Goal: Transaction & Acquisition: Purchase product/service

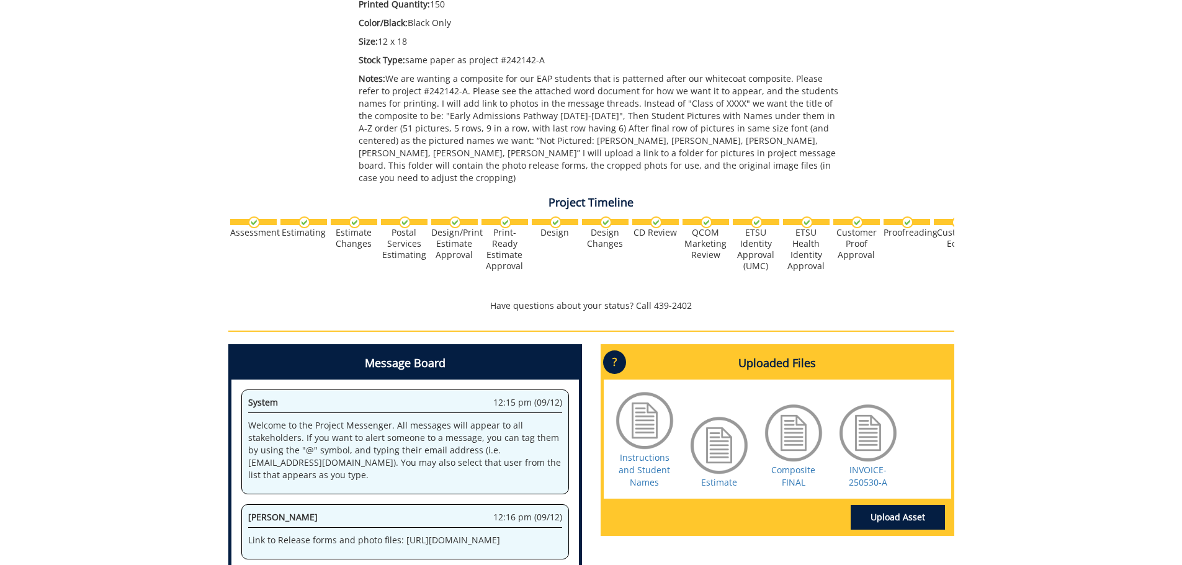
scroll to position [320, 0]
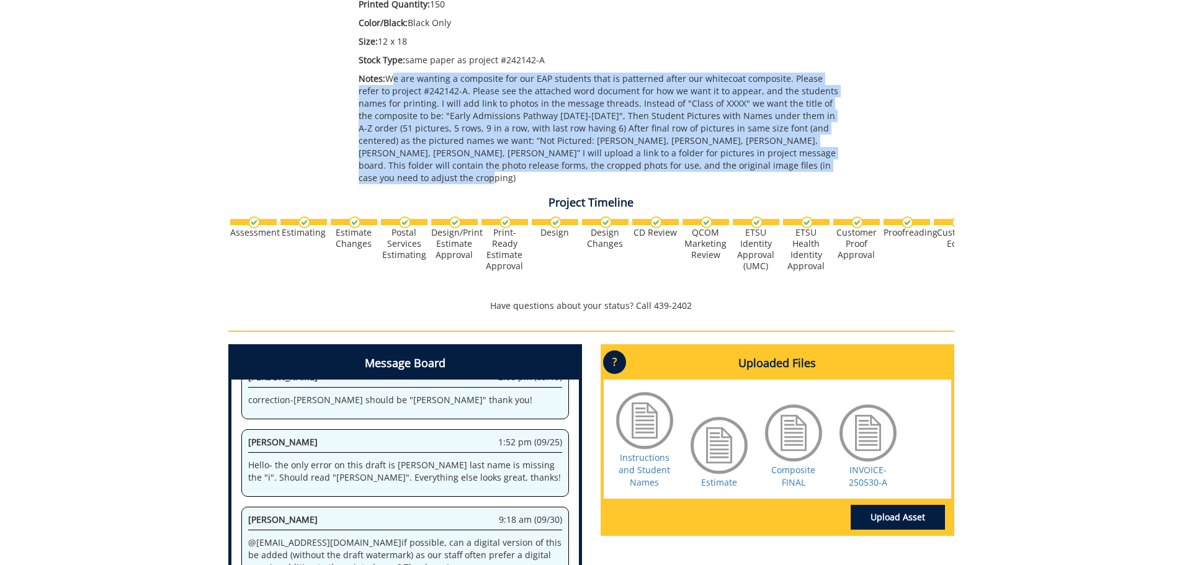
drag, startPoint x: 388, startPoint y: 75, endPoint x: 814, endPoint y: 167, distance: 435.5
click at [814, 167] on p "Notes: We are wanting a composite for our EAP students that is patterned after …" at bounding box center [602, 129] width 486 height 112
copy p "We are wanting a composite for our EAP students that is patterned after our whi…"
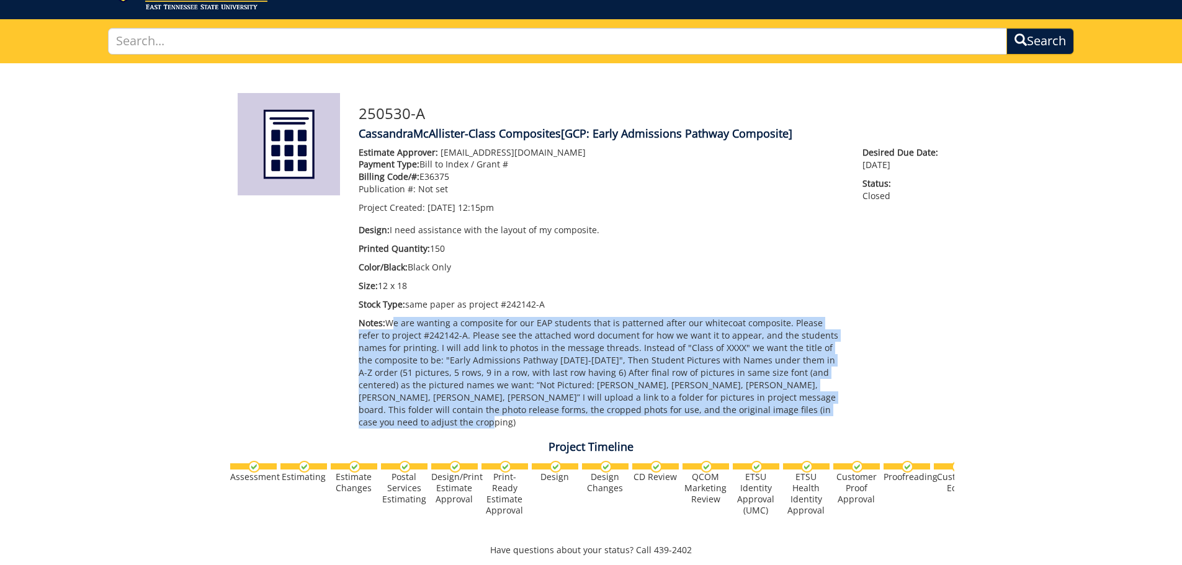
scroll to position [0, 0]
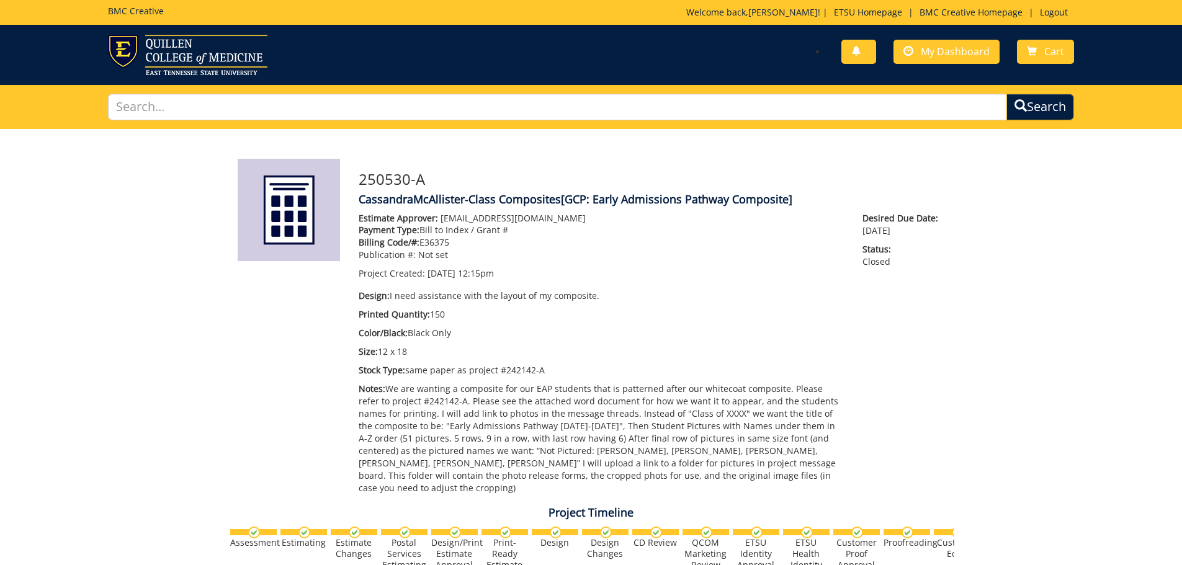
click at [140, 15] on h5 "BMC Creative" at bounding box center [136, 10] width 56 height 9
click at [950, 11] on link "BMC Creative Homepage" at bounding box center [971, 12] width 115 height 12
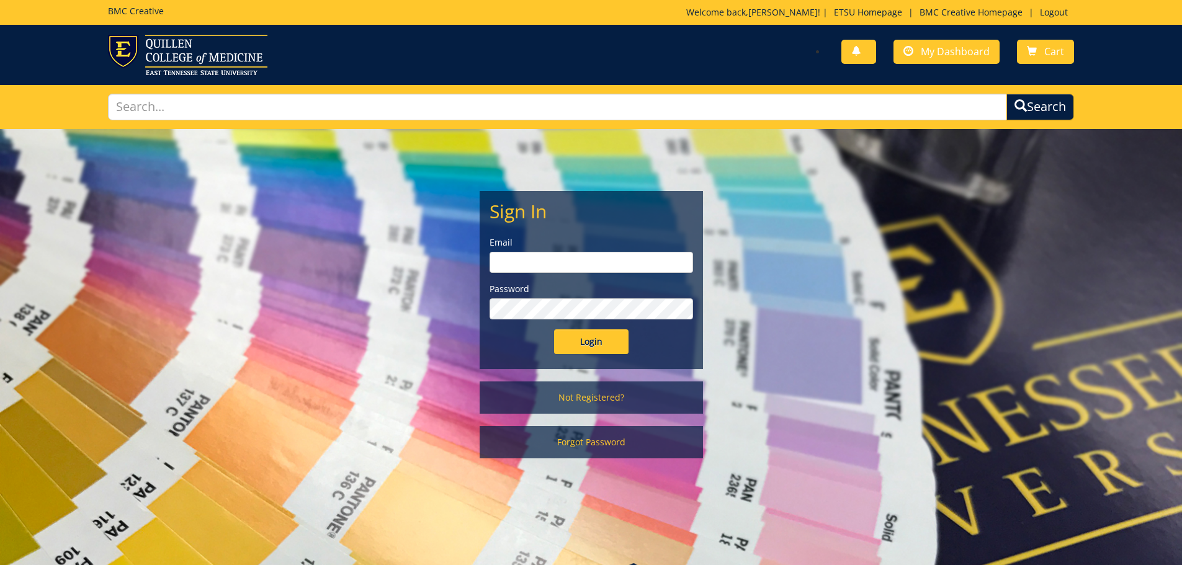
type input "[EMAIL_ADDRESS][DOMAIN_NAME]"
click at [562, 352] on input "Login" at bounding box center [591, 342] width 74 height 25
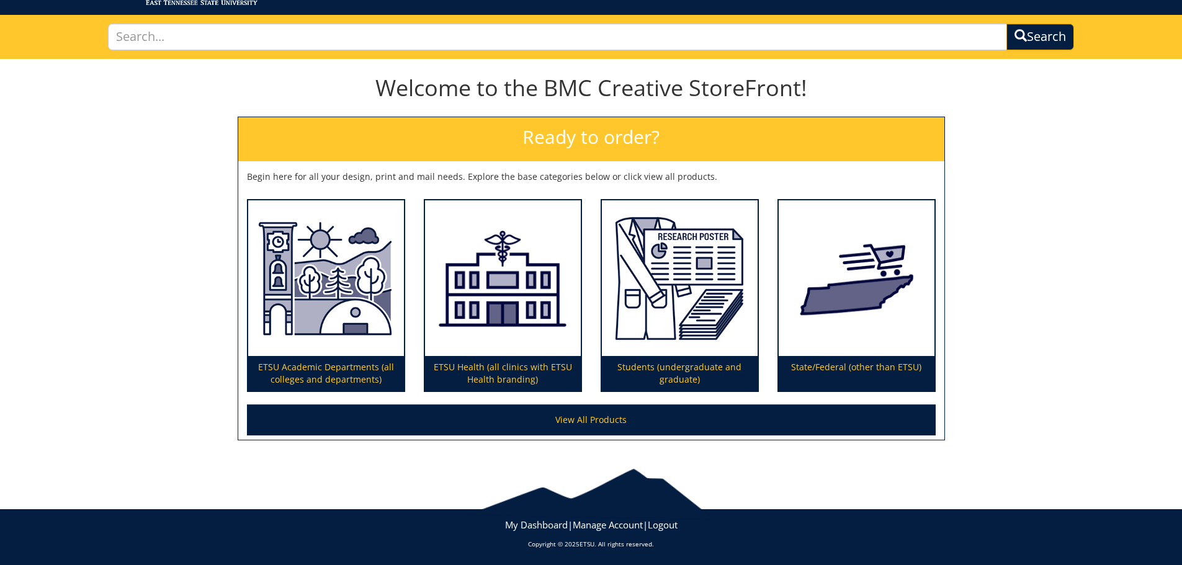
scroll to position [73, 0]
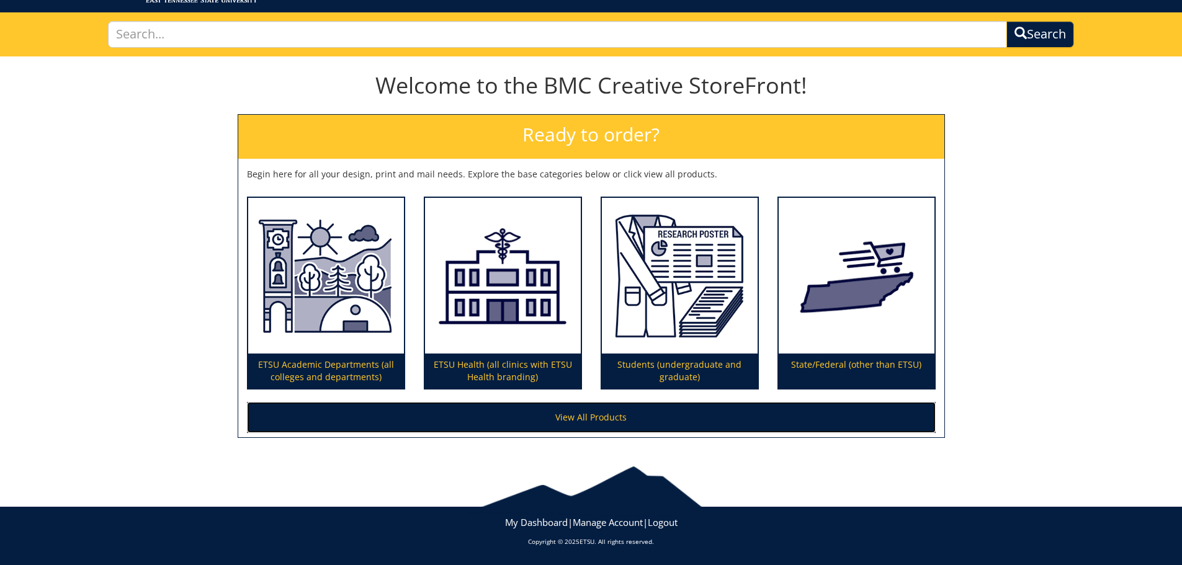
click at [508, 417] on link "View All Products" at bounding box center [591, 417] width 689 height 31
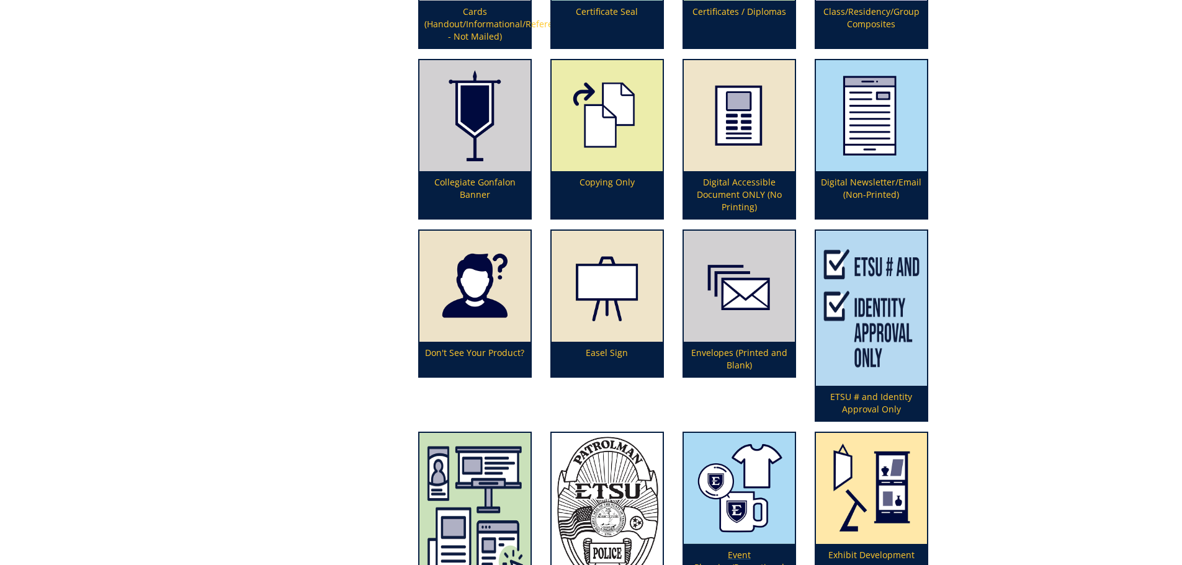
scroll to position [869, 0]
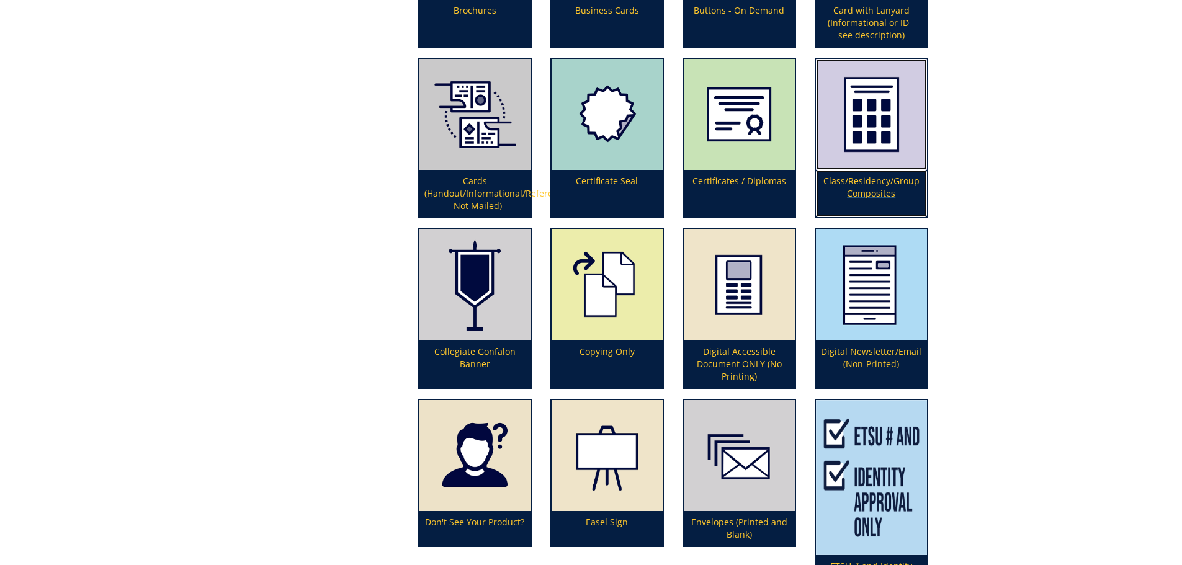
click at [894, 187] on p "Class/Residency/Group Composites" at bounding box center [871, 193] width 111 height 47
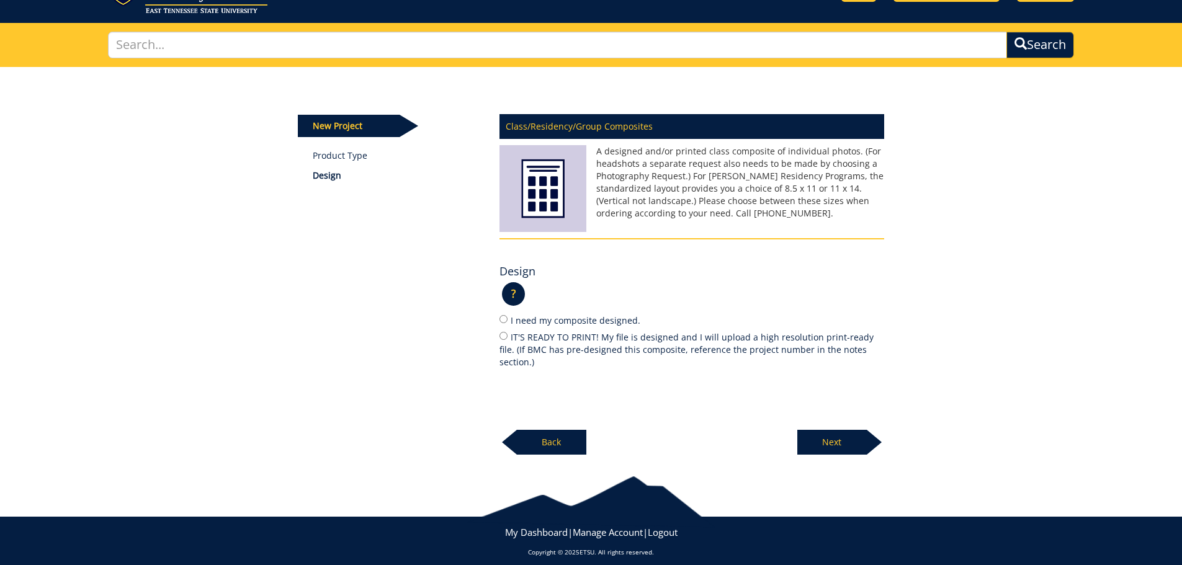
scroll to position [68, 0]
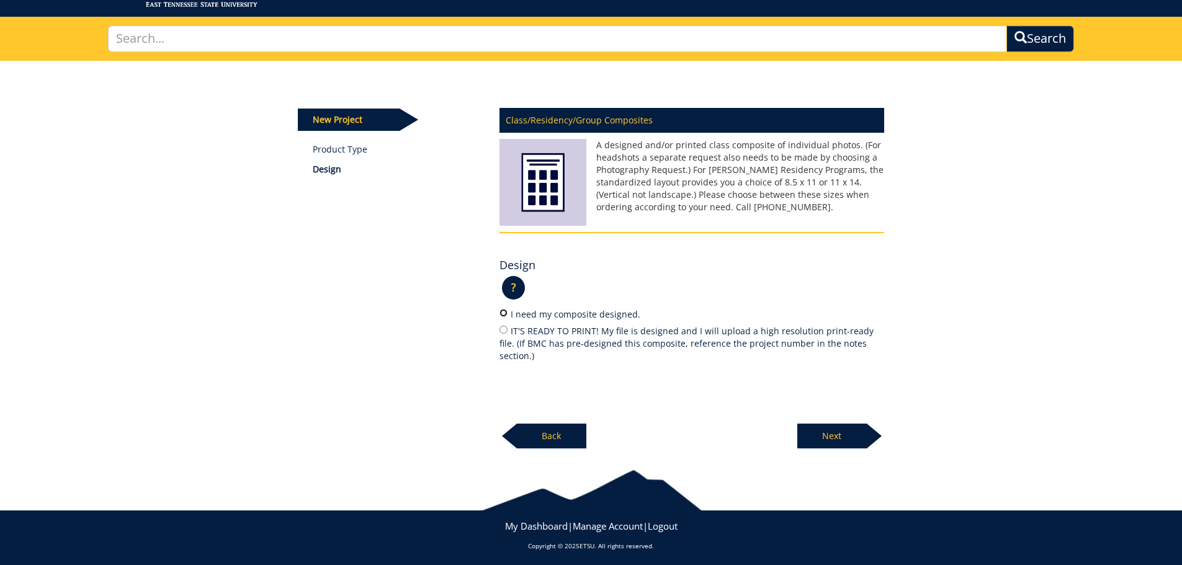
click at [505, 315] on input "I need my composite designed." at bounding box center [504, 313] width 8 height 8
radio input "true"
click at [858, 430] on p "Next" at bounding box center [832, 436] width 70 height 25
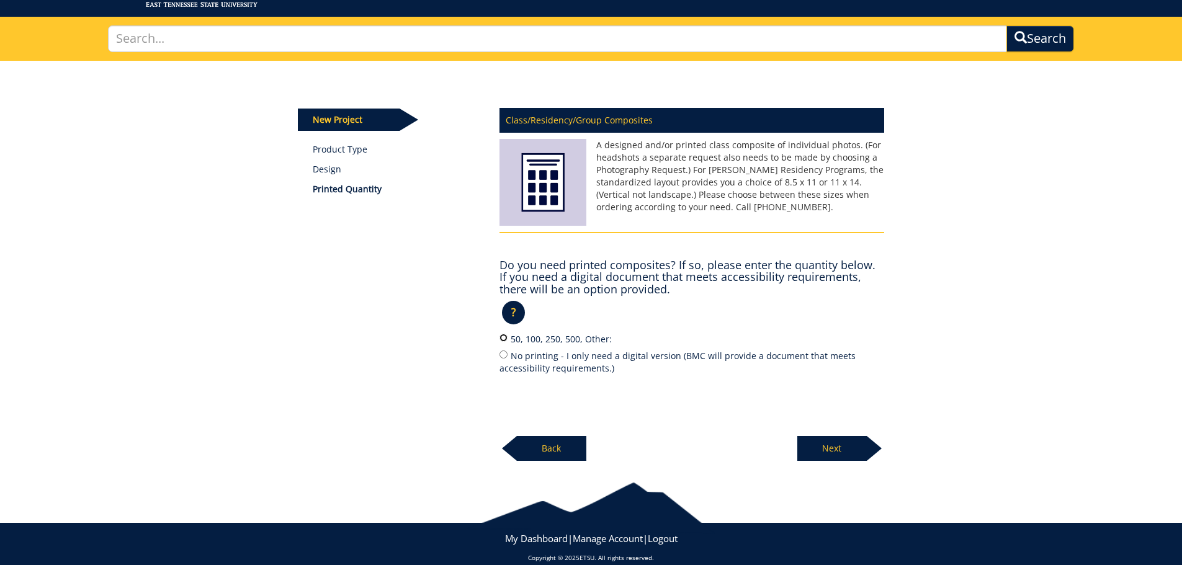
click at [500, 338] on input "50, 100, 250, 500, Other:" at bounding box center [504, 338] width 8 height 8
radio input "true"
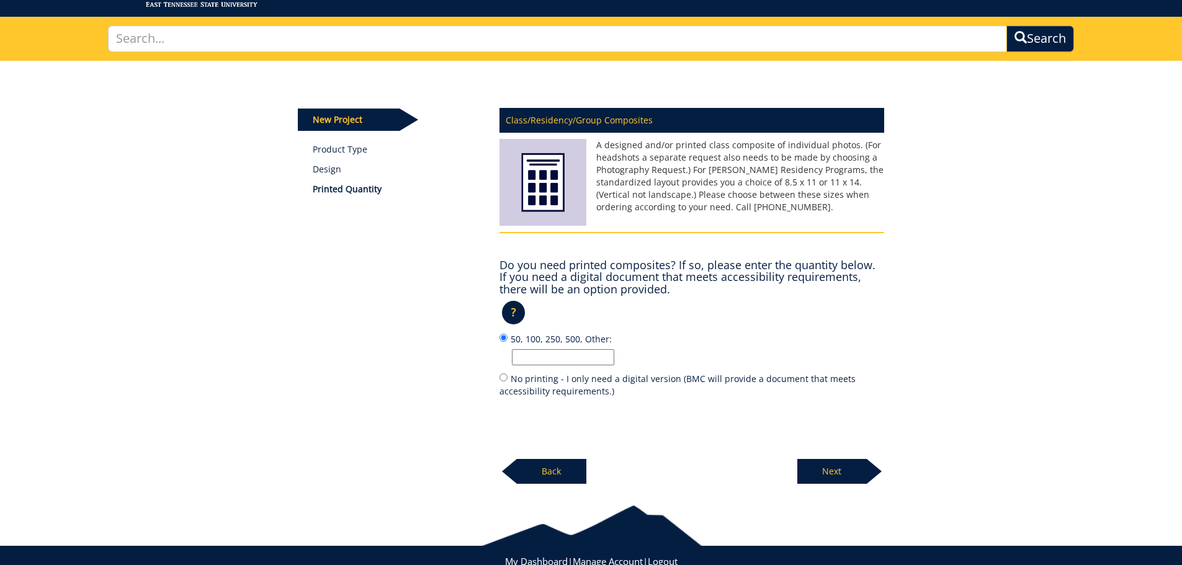
drag, startPoint x: 537, startPoint y: 362, endPoint x: 527, endPoint y: 365, distance: 11.0
click at [537, 362] on input "50, 100, 250, 500, Other:" at bounding box center [563, 357] width 102 height 16
type input "150"
click at [846, 472] on p "Next" at bounding box center [832, 471] width 70 height 25
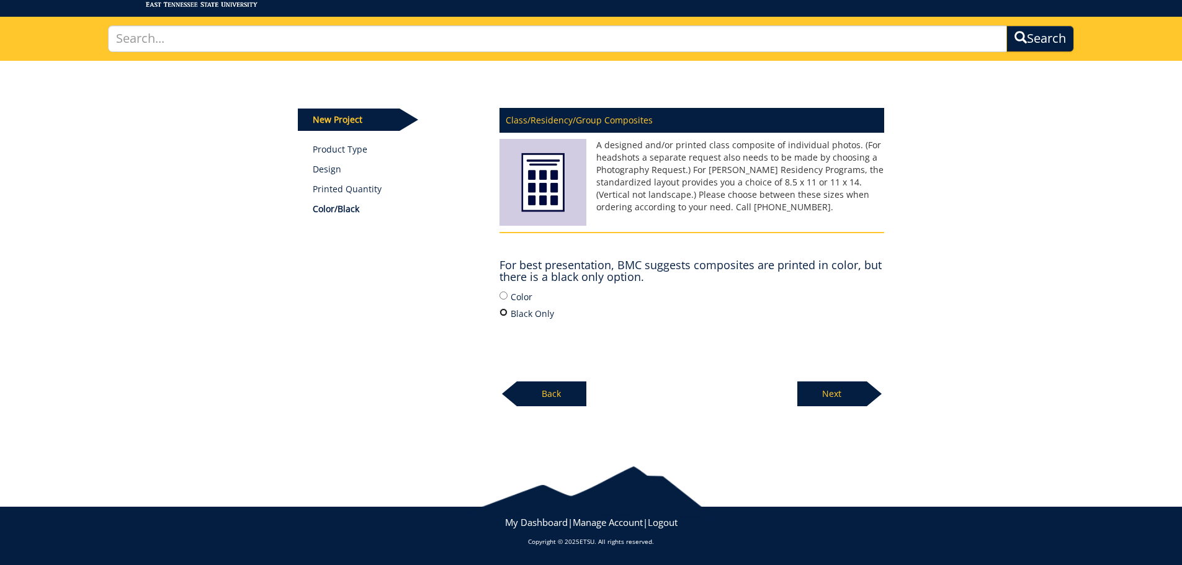
click at [502, 315] on input "Black Only" at bounding box center [504, 312] width 8 height 8
radio input "true"
click at [844, 397] on p "Next" at bounding box center [832, 394] width 70 height 25
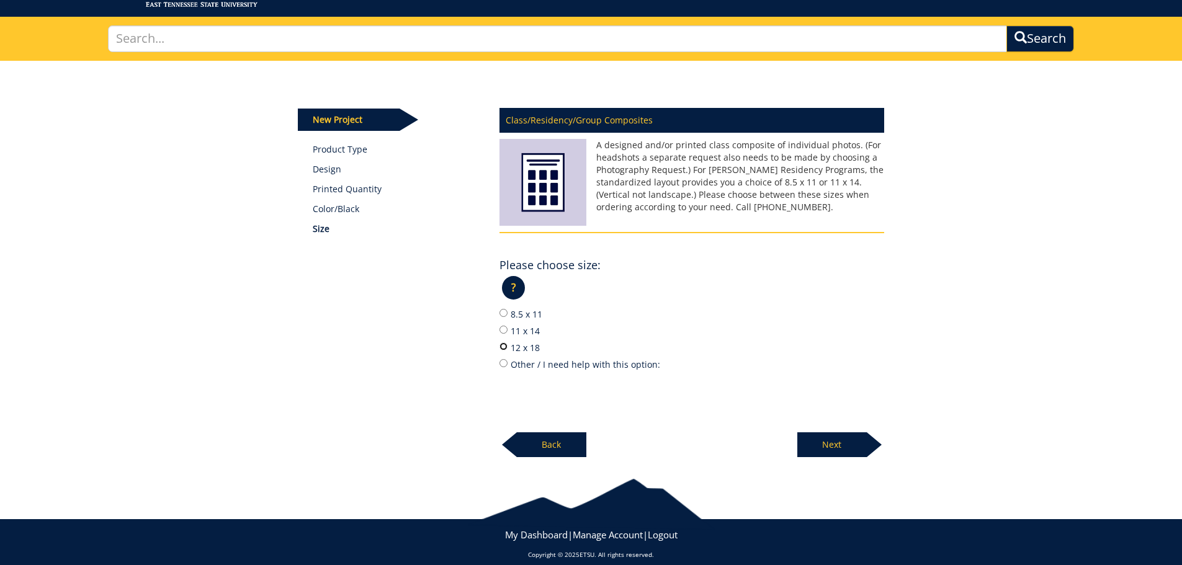
click at [506, 349] on input "12 x 18" at bounding box center [504, 347] width 8 height 8
radio input "true"
click at [848, 441] on p "Next" at bounding box center [832, 445] width 70 height 25
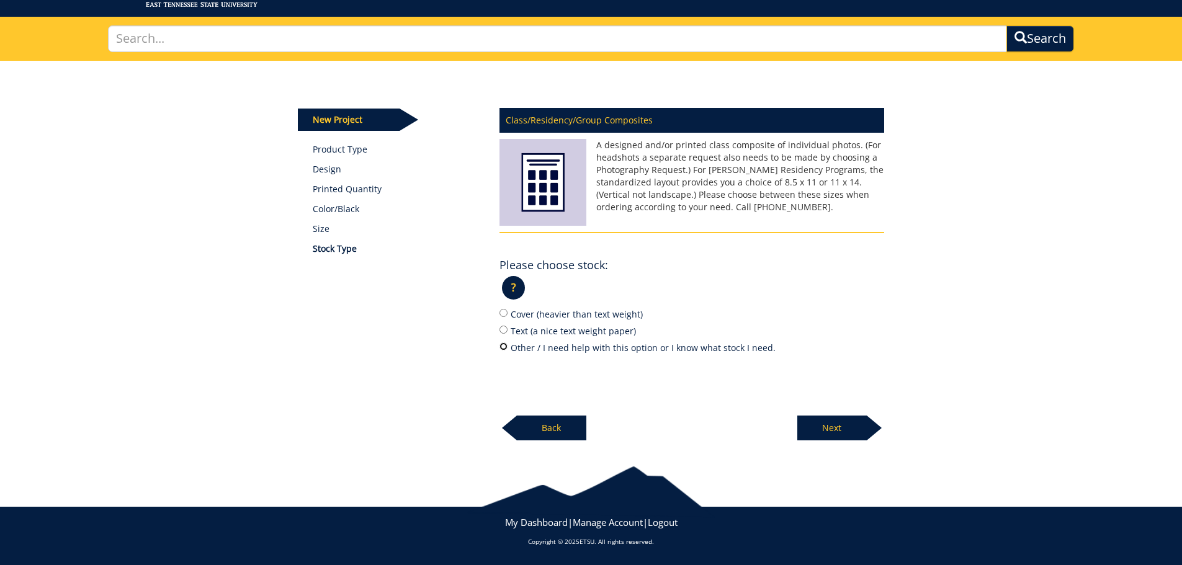
click at [502, 344] on input "Other / I need help with this option or I know what stock I need." at bounding box center [504, 347] width 8 height 8
radio input "true"
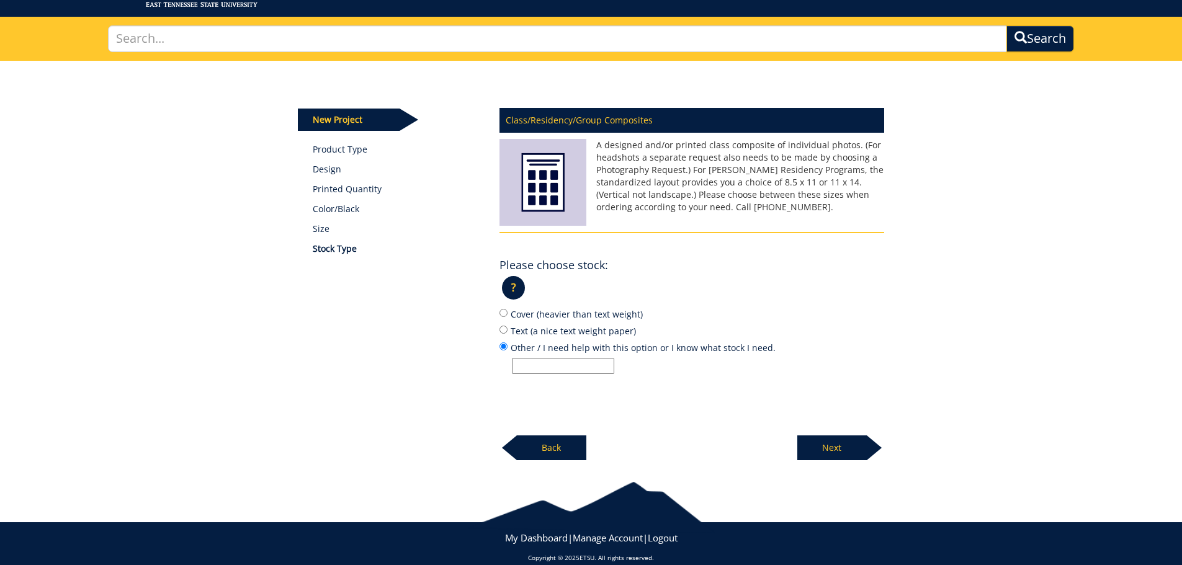
click at [552, 372] on input "Other / I need help with this option or I know what stock I need." at bounding box center [563, 366] width 102 height 16
type input "Same paper as project 250530-A"
click at [840, 455] on p "Next" at bounding box center [832, 448] width 70 height 25
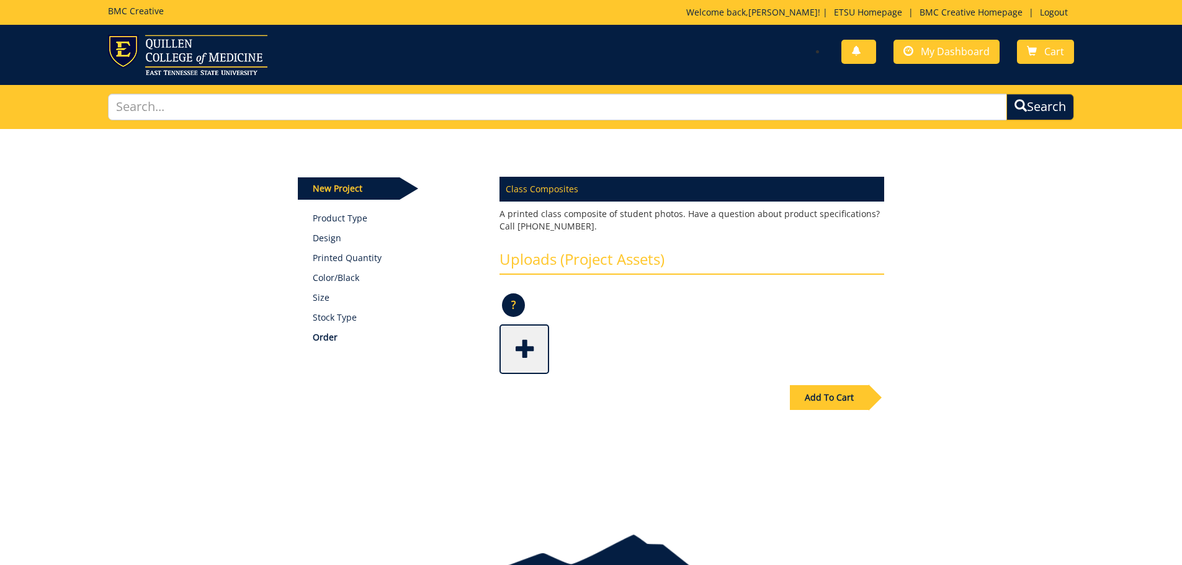
click at [811, 397] on div "Add To Cart" at bounding box center [829, 397] width 79 height 25
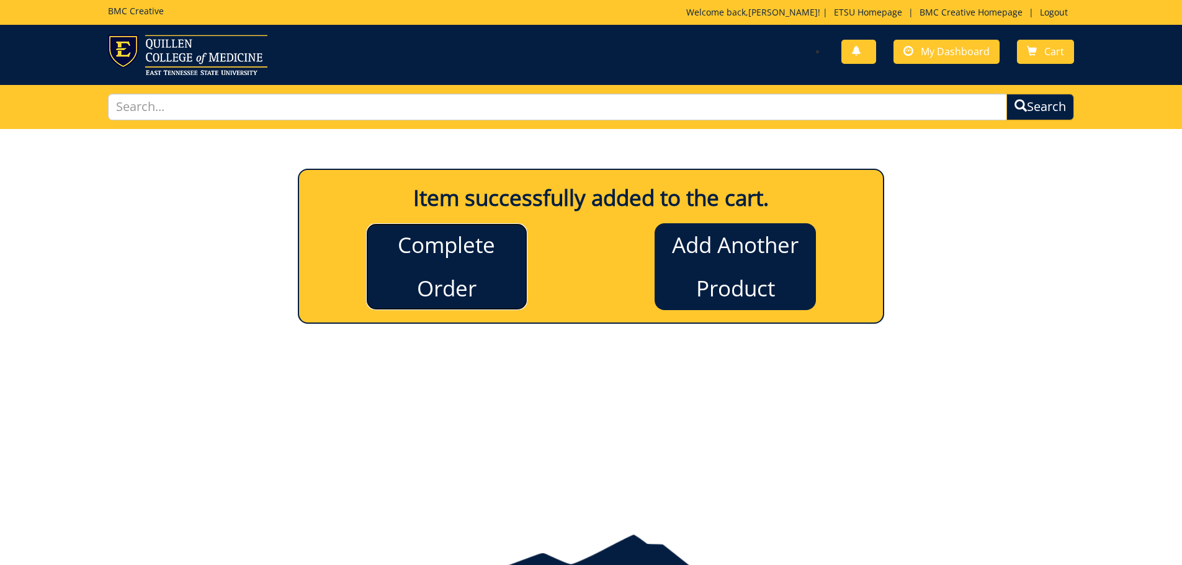
click at [445, 253] on link "Complete Order" at bounding box center [446, 266] width 161 height 87
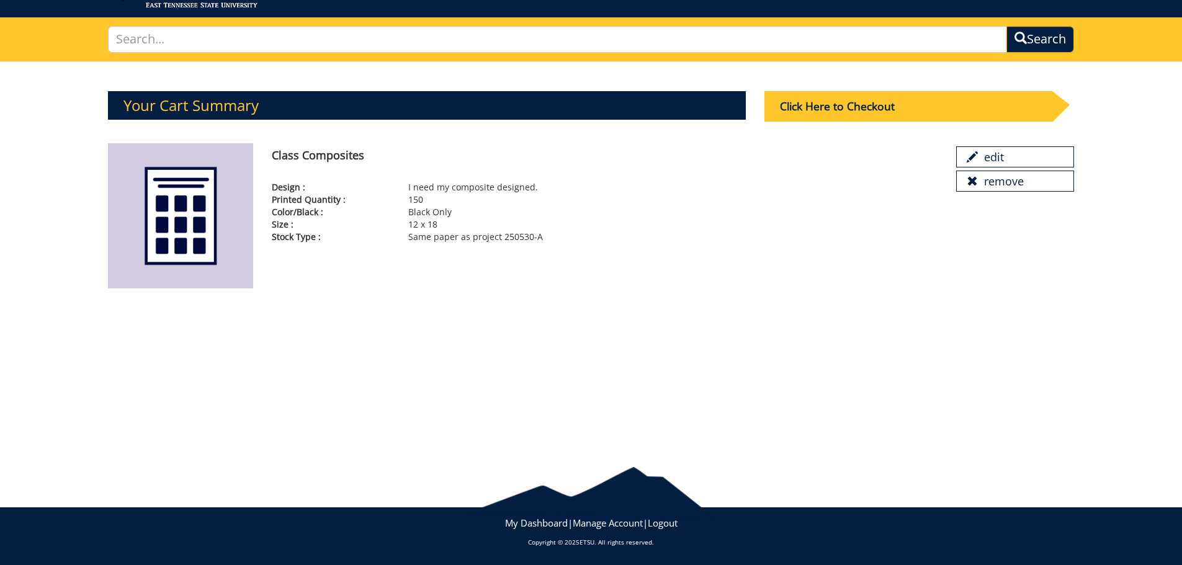
scroll to position [68, 0]
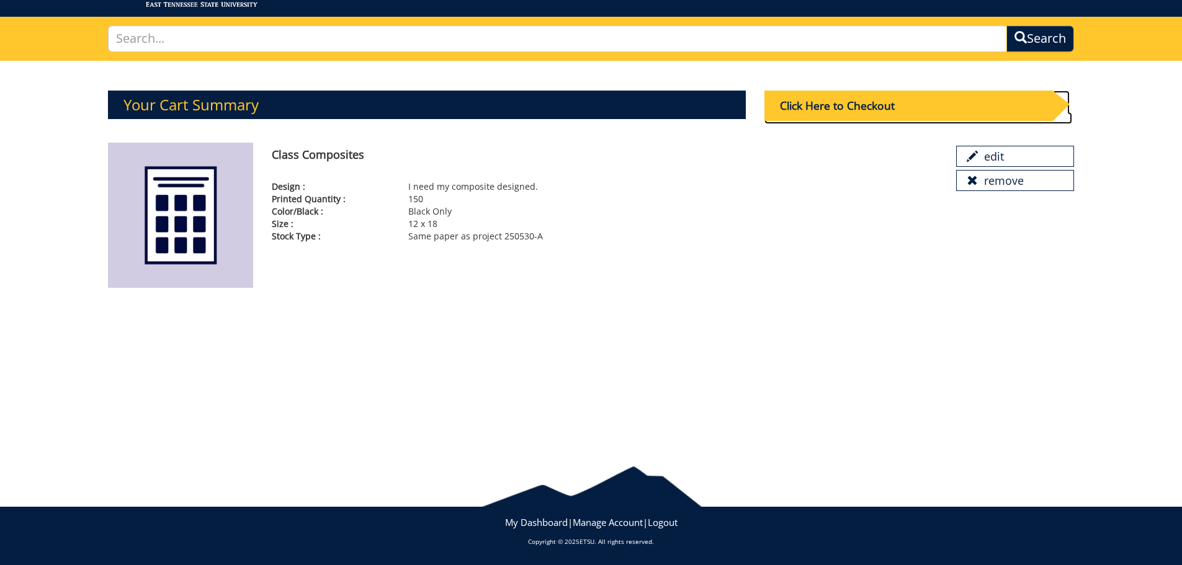
click at [836, 98] on div "Click Here to Checkout" at bounding box center [909, 106] width 288 height 30
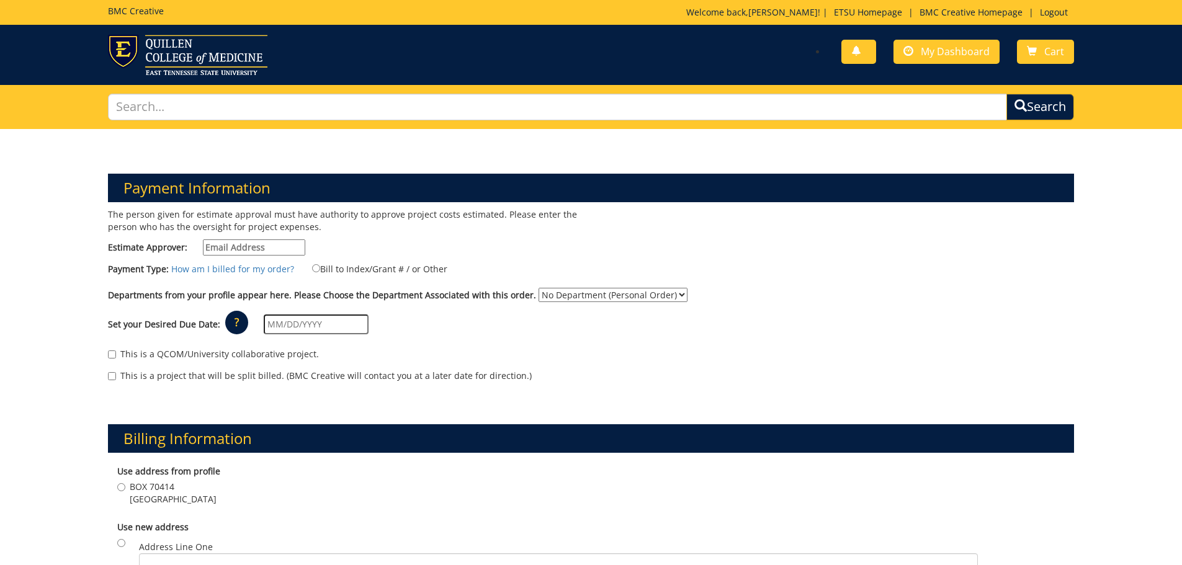
click at [255, 246] on input "Estimate Approver:" at bounding box center [254, 248] width 102 height 16
type input "[EMAIL_ADDRESS][DOMAIN_NAME]"
type input "Box 70414"
type input "Johnson City"
type input "37604"
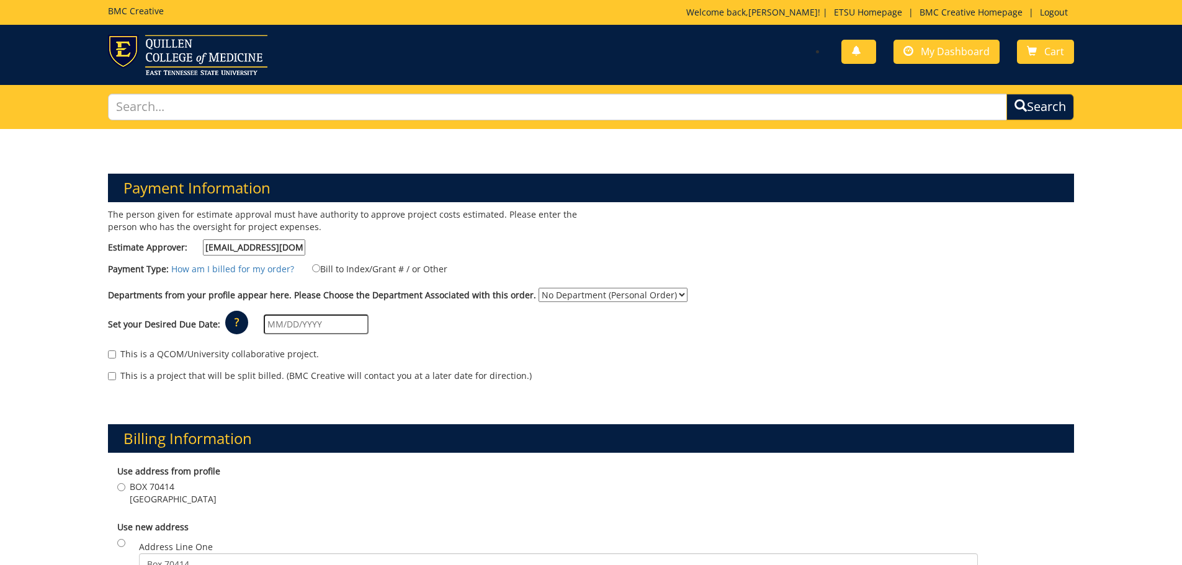
click at [542, 297] on select "No Department (Personal Order) Student Affairs COP" at bounding box center [613, 295] width 149 height 14
select select "172"
click at [539, 288] on select "No Department (Personal Order) Student Affairs COP" at bounding box center [613, 295] width 149 height 14
click at [313, 327] on input "text" at bounding box center [316, 325] width 105 height 20
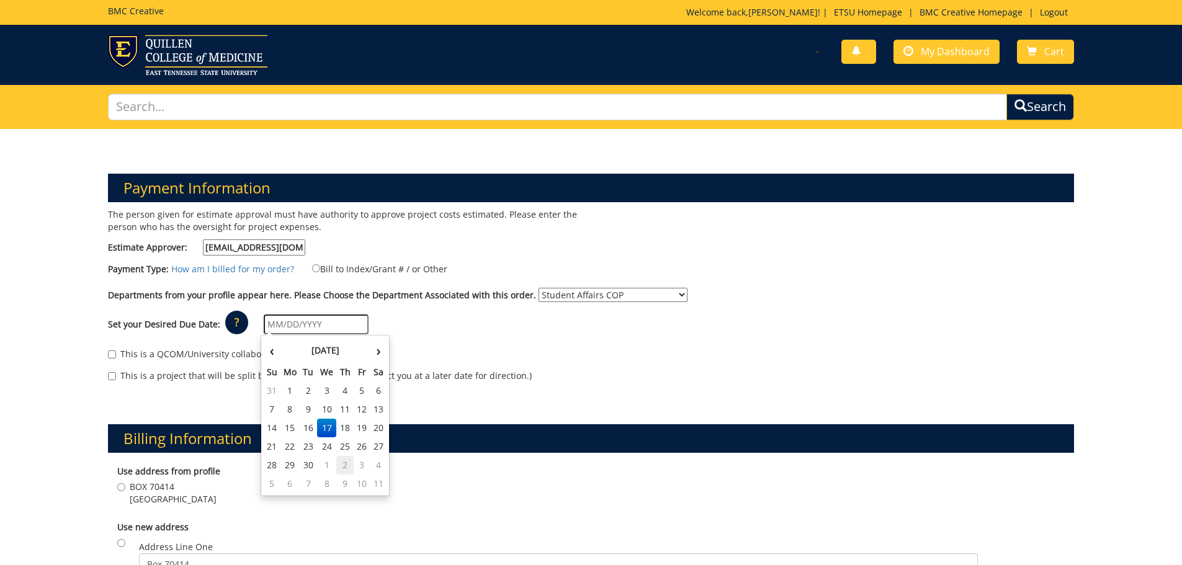
click at [341, 469] on td "2" at bounding box center [344, 465] width 17 height 19
type input "[DATE]"
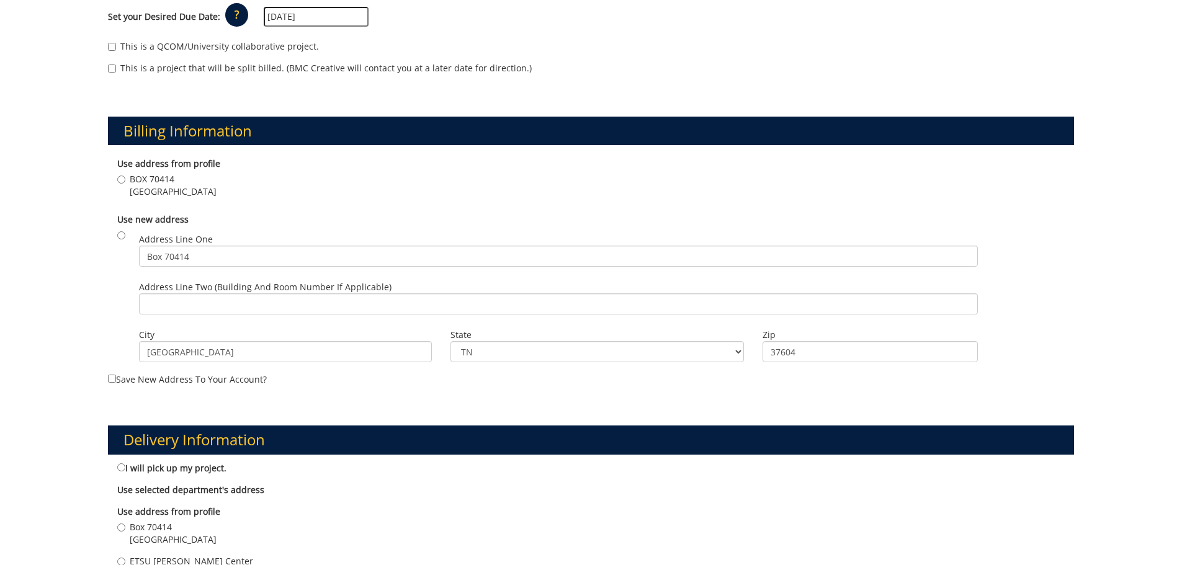
scroll to position [310, 0]
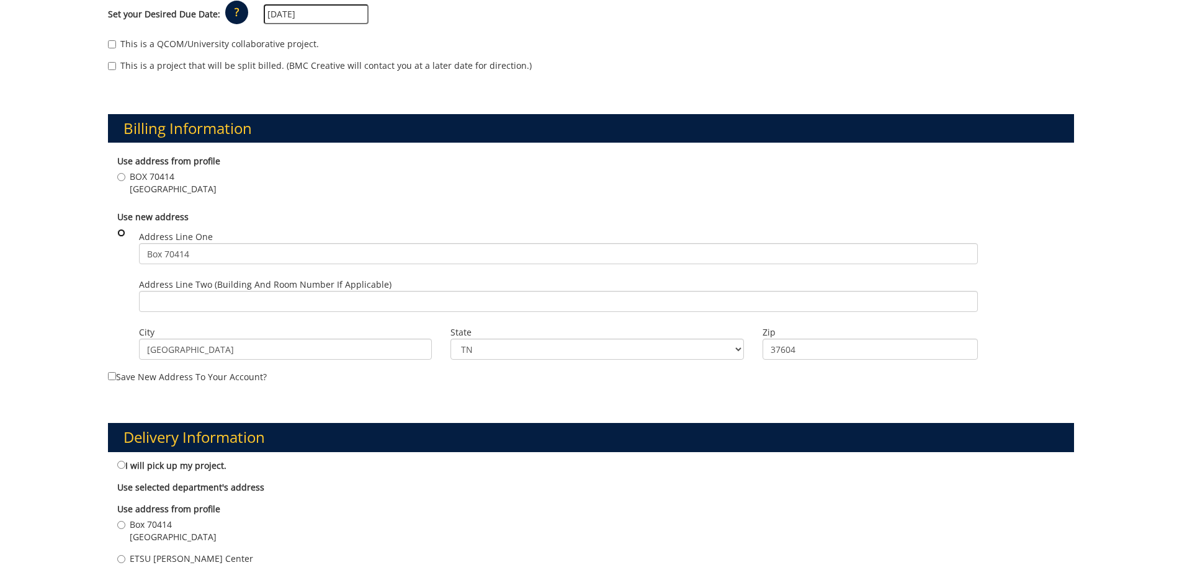
click at [120, 233] on input "radio" at bounding box center [121, 233] width 8 height 8
radio input "true"
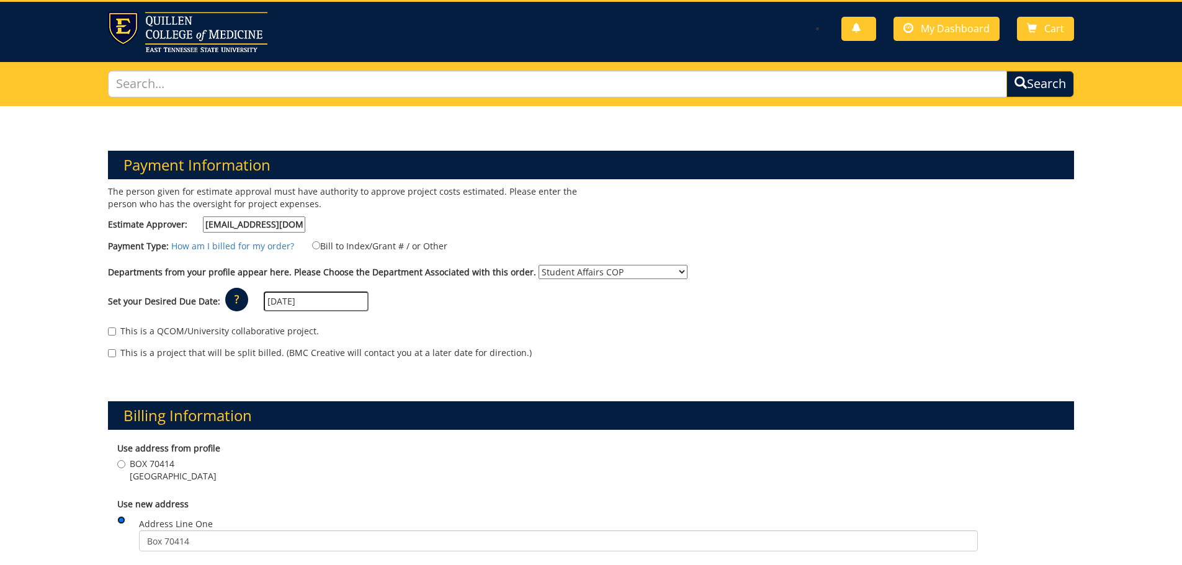
scroll to position [0, 0]
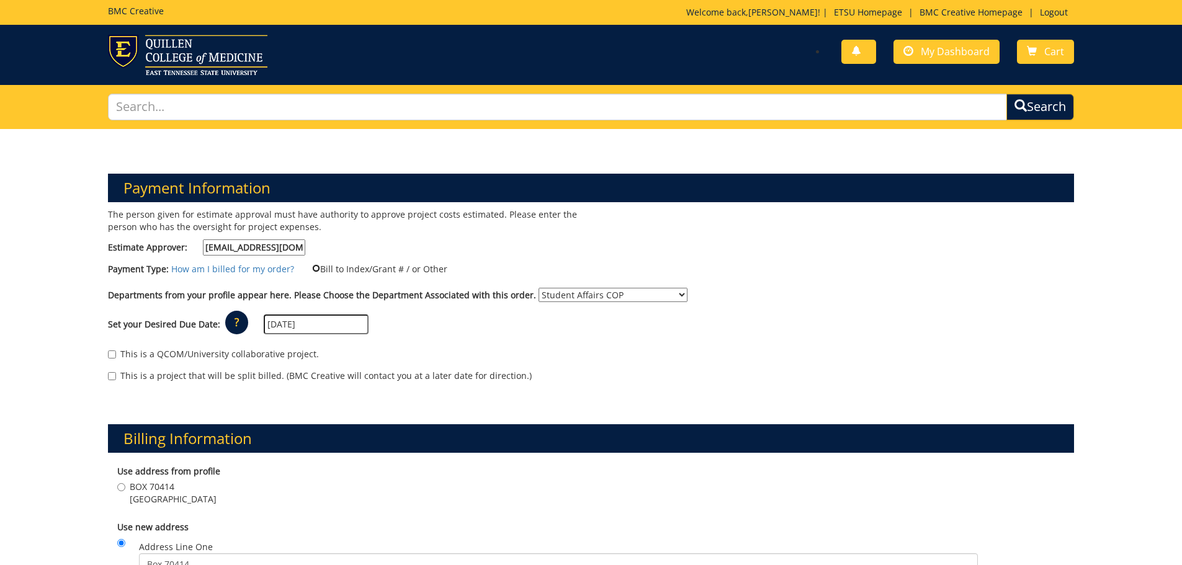
click at [312, 267] on input "Bill to Index/Grant # / or Other" at bounding box center [316, 268] width 8 height 8
radio input "true"
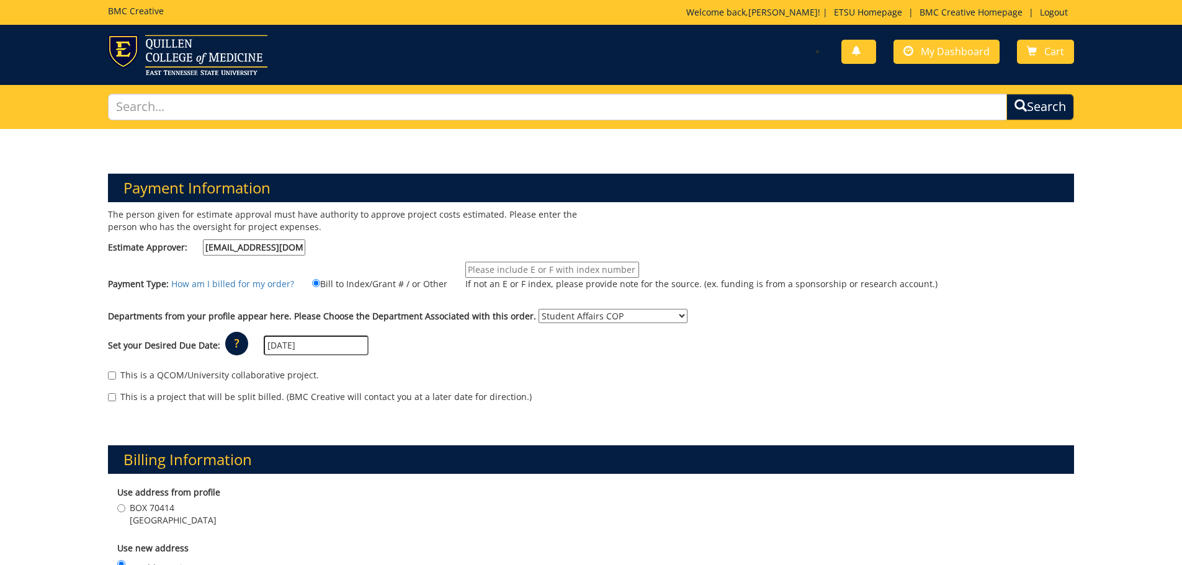
click at [581, 267] on input "If not an E or F index, please provide note for the source. (ex. funding is fro…" at bounding box center [552, 270] width 174 height 16
type input "E36375"
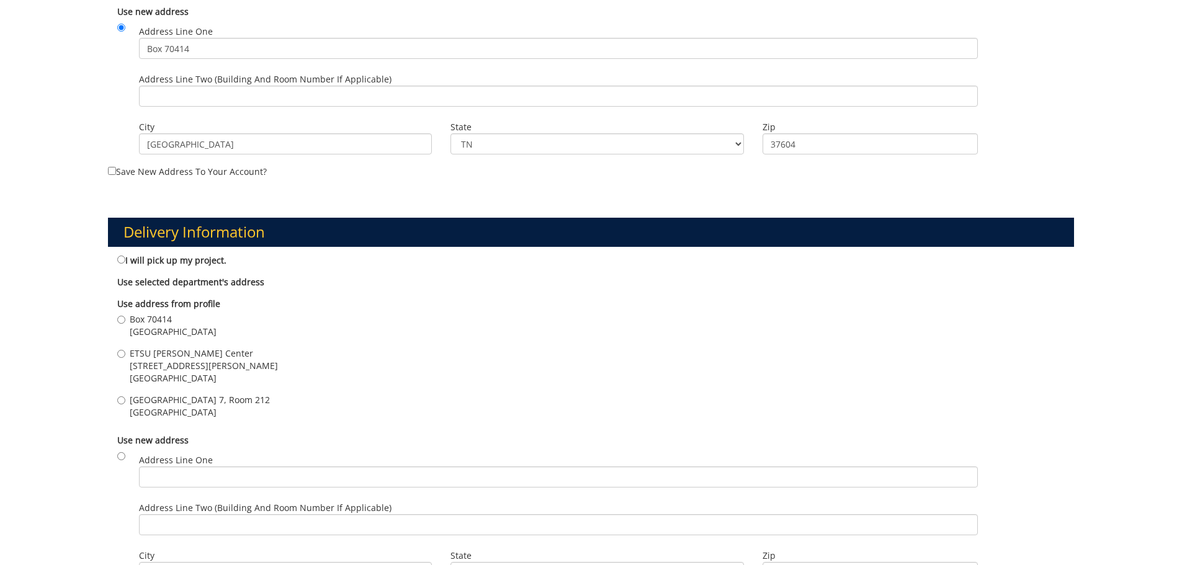
scroll to position [559, 0]
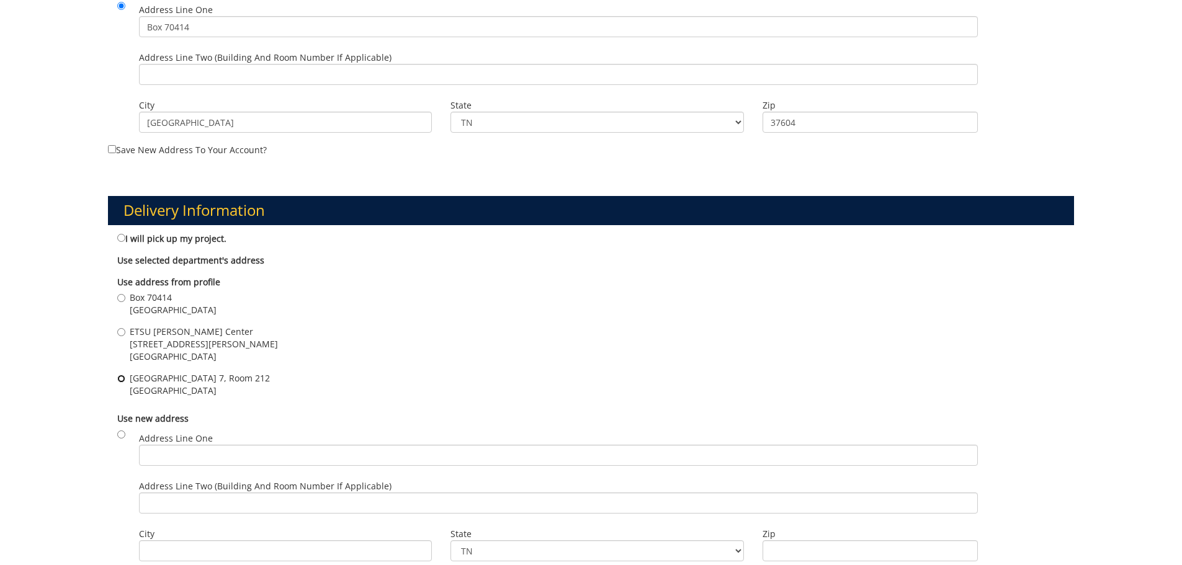
click at [120, 381] on input "VA Campus Building 7, Room 212 Johnson City , TN 37614" at bounding box center [121, 379] width 8 height 8
radio input "true"
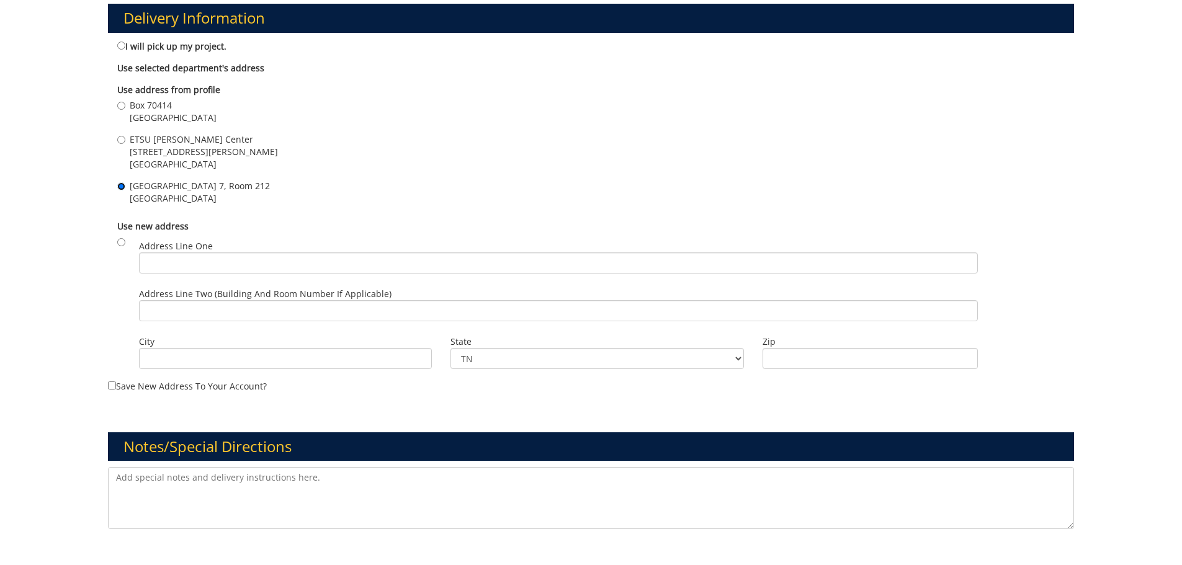
scroll to position [807, 0]
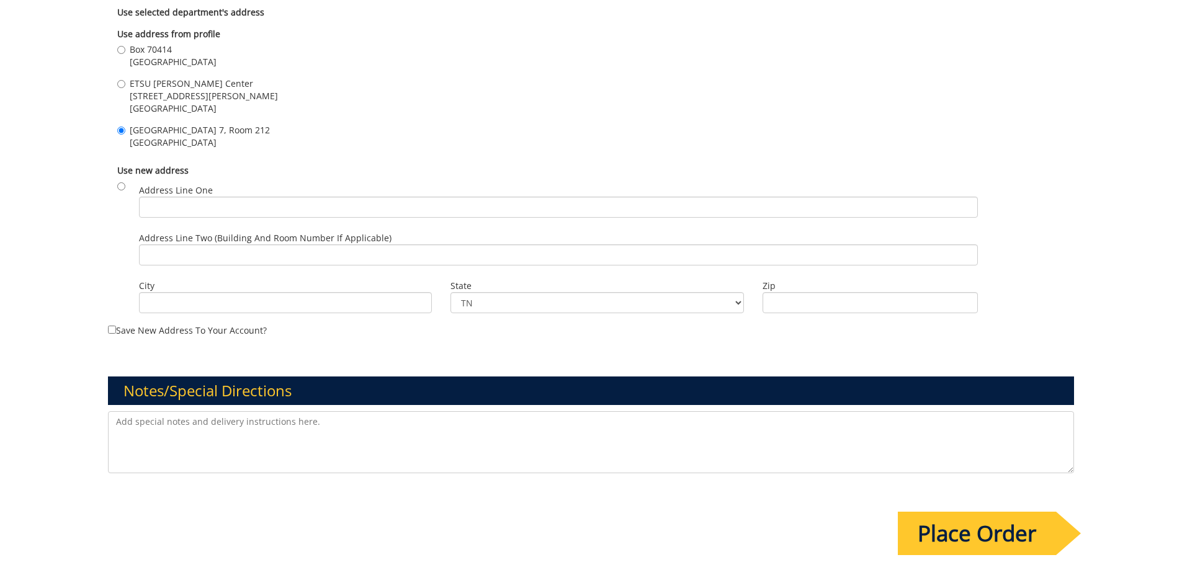
click at [153, 432] on textarea at bounding box center [591, 442] width 967 height 62
click at [221, 429] on textarea at bounding box center [591, 442] width 967 height 62
click at [173, 422] on textarea "Please bill you Voyager String:" at bounding box center [591, 442] width 967 height 62
click at [261, 420] on textarea "Please bill to Voyager String:" at bounding box center [591, 442] width 967 height 62
paste textarea "40-70020-100000-100-{INSERT ACCOUNT}-400-999-321-999-999-99"
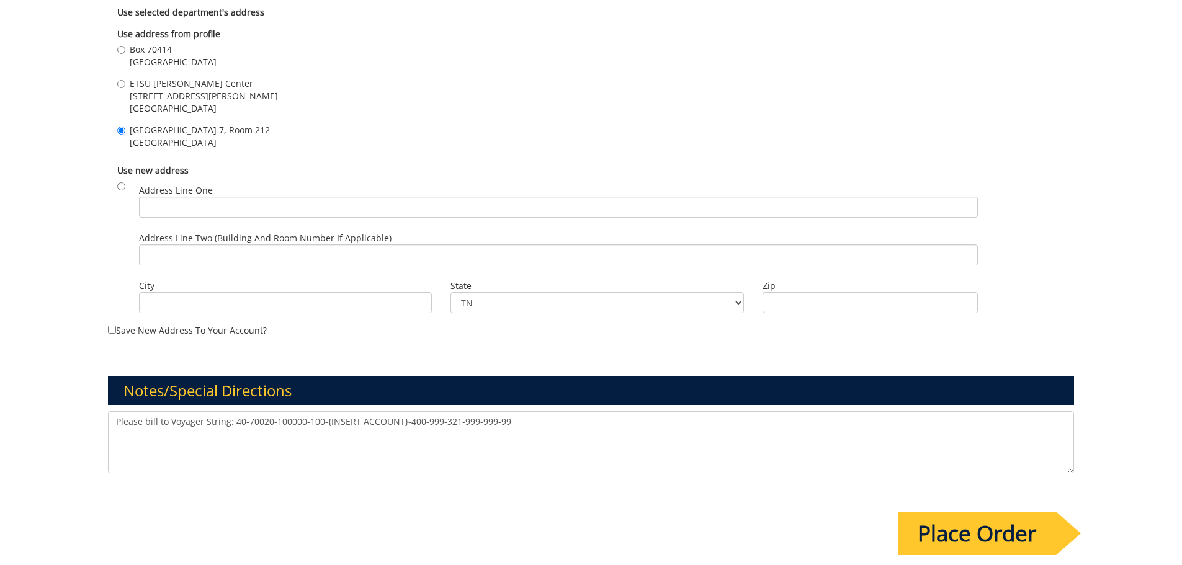
click at [127, 442] on textarea "Please bill to Voyager String: 40-70020-100000-100-{INSERT ACCOUNT}-400-999-321…" at bounding box center [591, 442] width 967 height 62
click at [627, 433] on textarea "Please bill to Voyager String: 40-70020-100000-100-{INSERT ACCOUNT}-400-999-321…" at bounding box center [591, 442] width 967 height 62
click at [731, 436] on textarea "Please bill to Voyager String: 40-70020-100000-100-{INSERT ACCOUNT}-400-999-321…" at bounding box center [591, 442] width 967 height 62
click at [414, 434] on textarea "Please bill to Voyager String: 40-70020-100000-100-{INSERT ACCOUNT}-400-999-321…" at bounding box center [591, 442] width 967 height 62
click at [452, 437] on textarea "Please bill to Voyager String: 40-70020-100000-100-{INSERT ACCOUNT}-400-999-321…" at bounding box center [591, 442] width 967 height 62
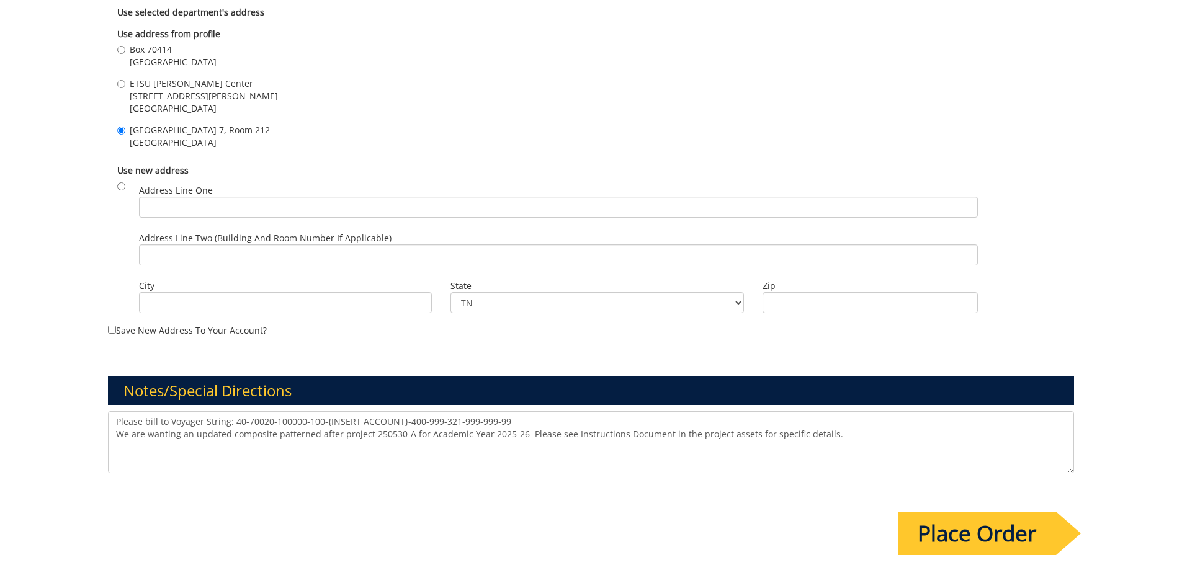
click at [865, 434] on textarea "Please bill to Voyager String: 40-70020-100000-100-{INSERT ACCOUNT}-400-999-321…" at bounding box center [591, 442] width 967 height 62
type textarea "Please bill to Voyager String: 40-70020-100000-100-{INSERT ACCOUNT}-400-999-321…"
click at [991, 523] on input "Place Order" at bounding box center [977, 533] width 158 height 43
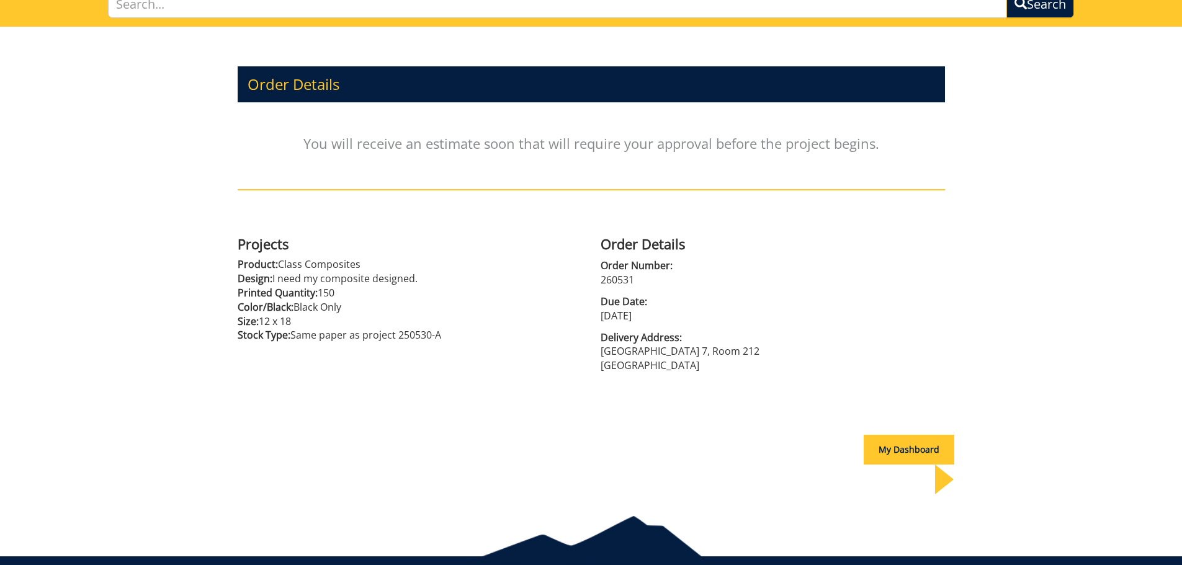
scroll to position [122, 0]
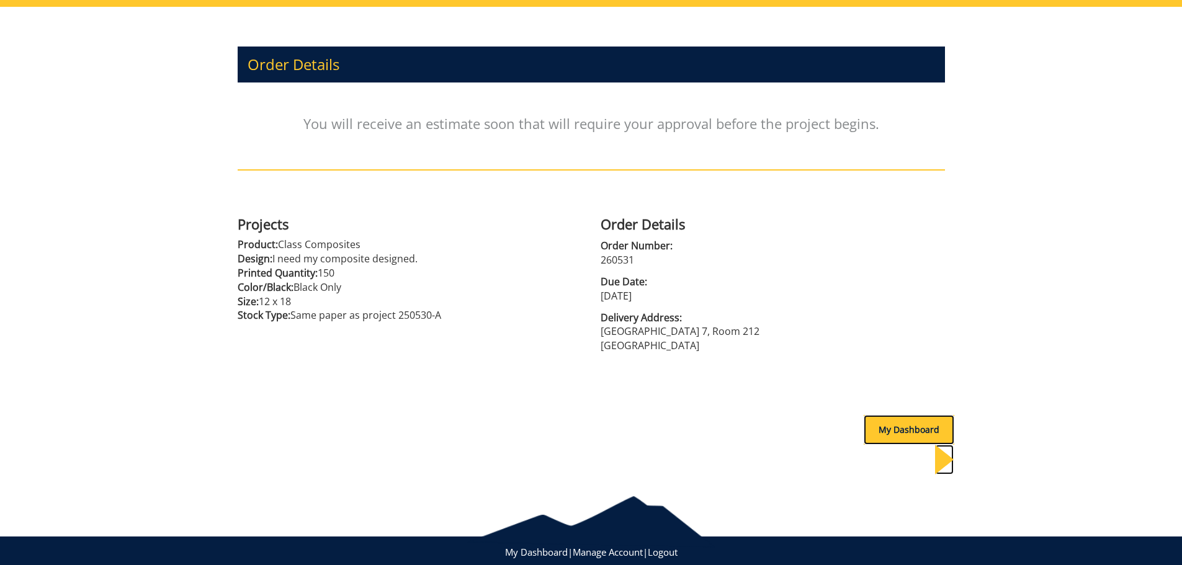
click at [896, 424] on div "My Dashboard" at bounding box center [909, 430] width 91 height 30
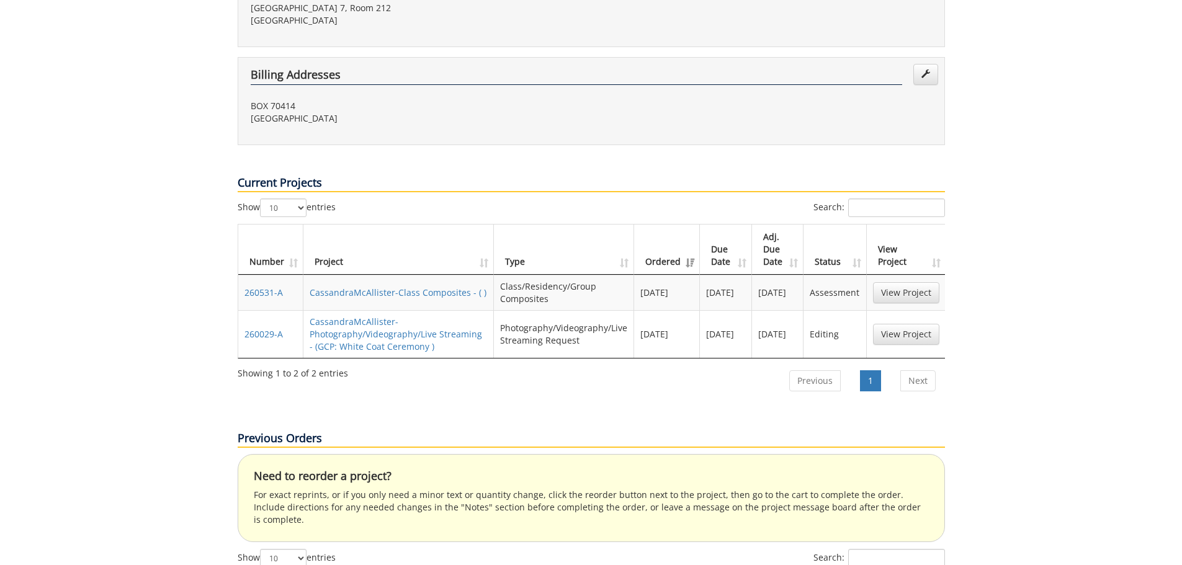
scroll to position [434, 0]
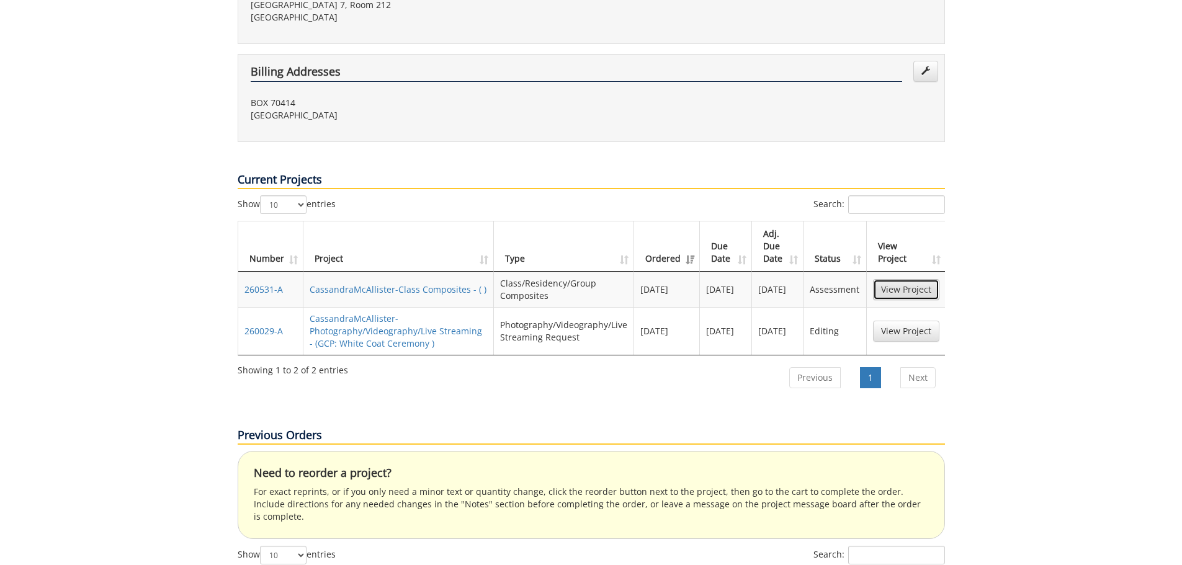
click at [892, 279] on link "View Project" at bounding box center [906, 289] width 66 height 21
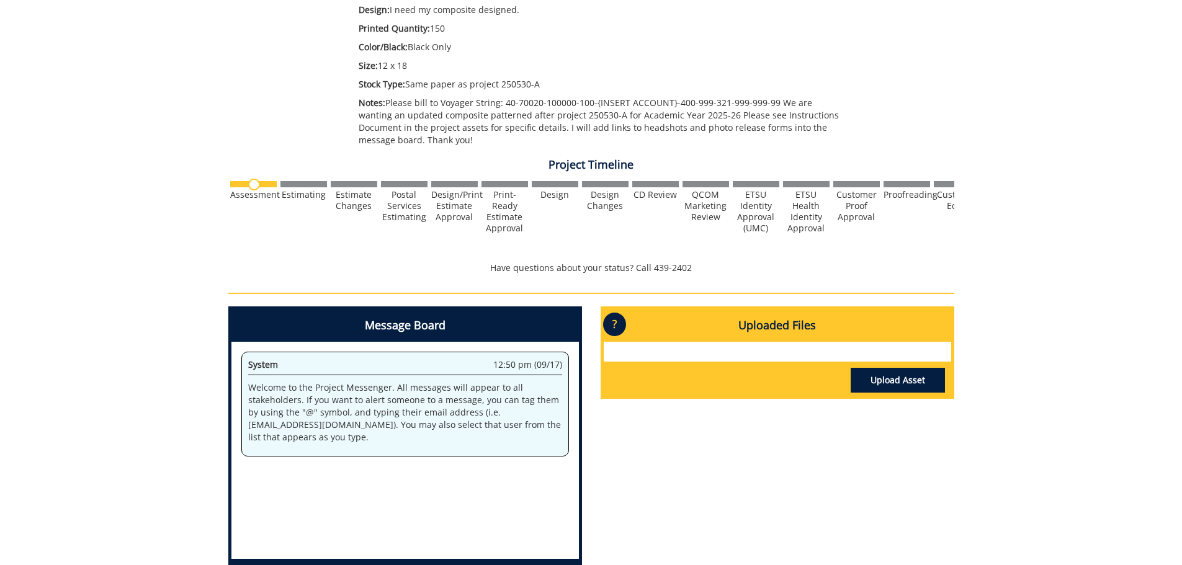
scroll to position [310, 0]
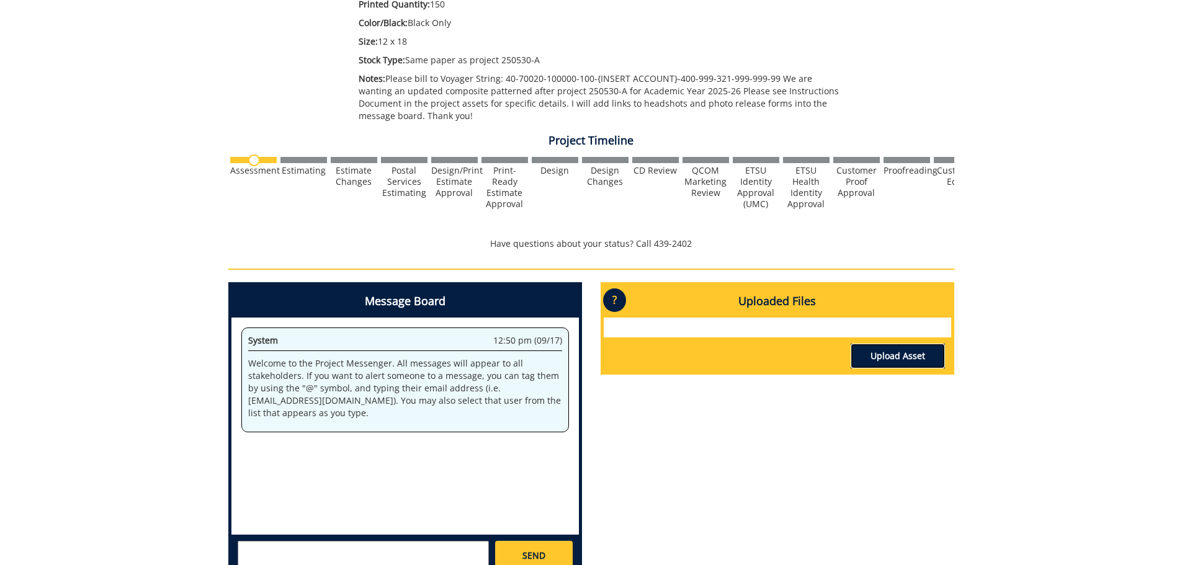
click at [891, 356] on link "Upload Asset" at bounding box center [898, 356] width 94 height 25
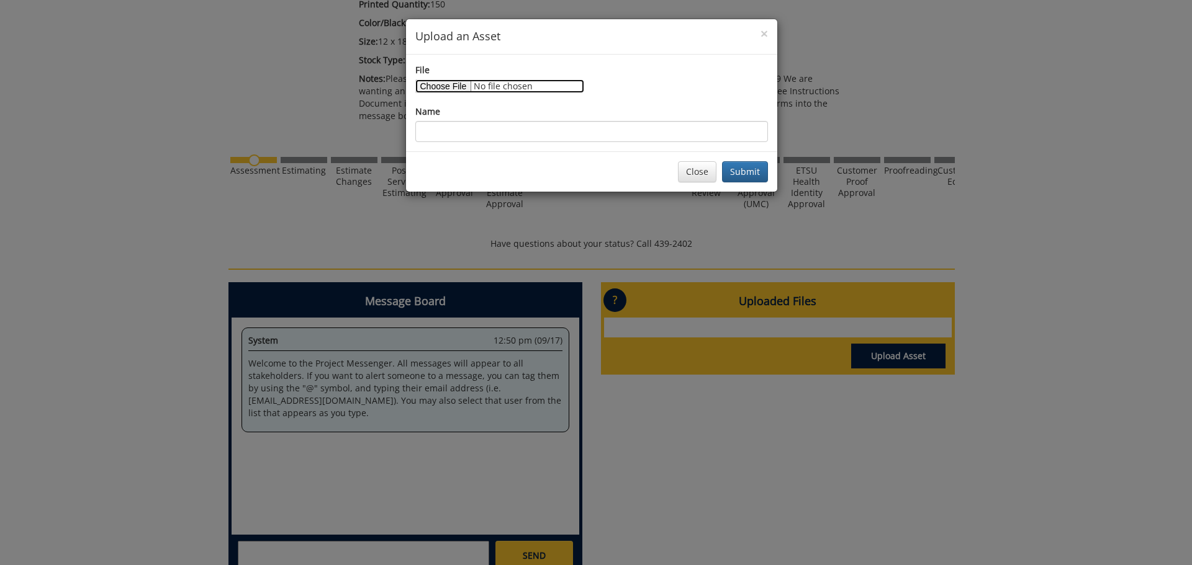
click at [457, 87] on input "File" at bounding box center [499, 86] width 169 height 14
type input "C:\fakepath\EAP 2025 Composite Instructions & Student Names.docx"
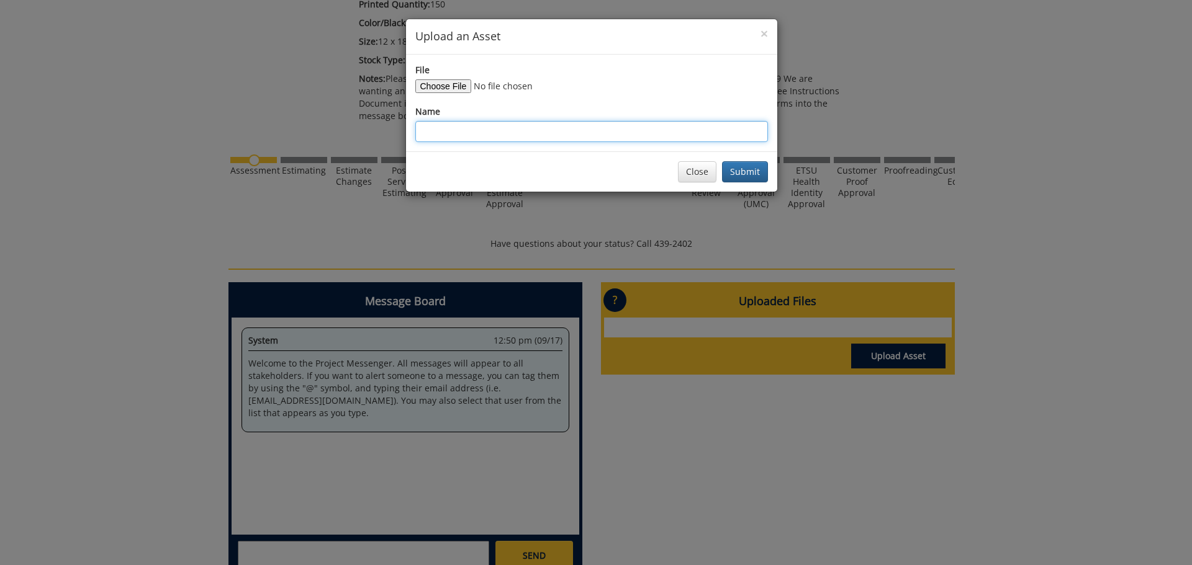
click at [462, 128] on input "Name" at bounding box center [591, 131] width 352 height 21
type input "Instructions and Student Names"
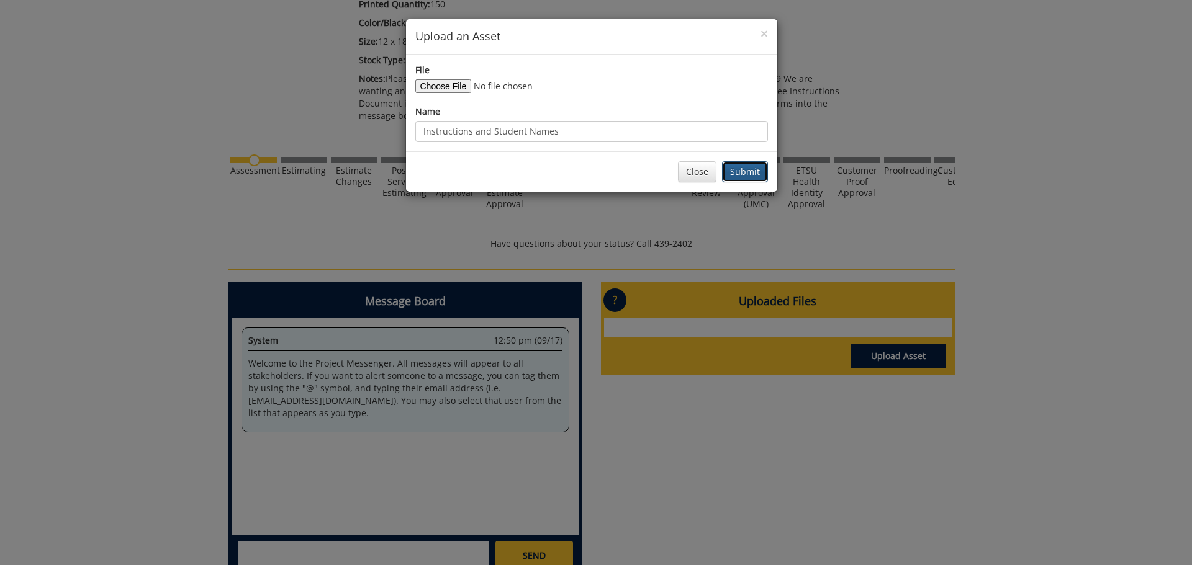
click at [739, 171] on button "Submit" at bounding box center [745, 171] width 46 height 21
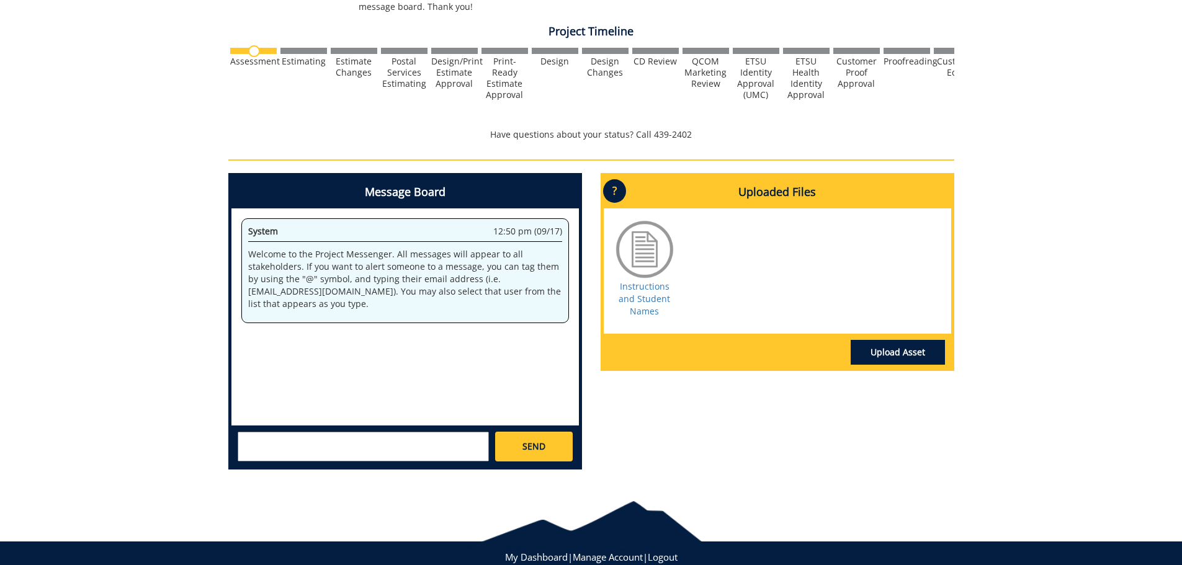
scroll to position [454, 0]
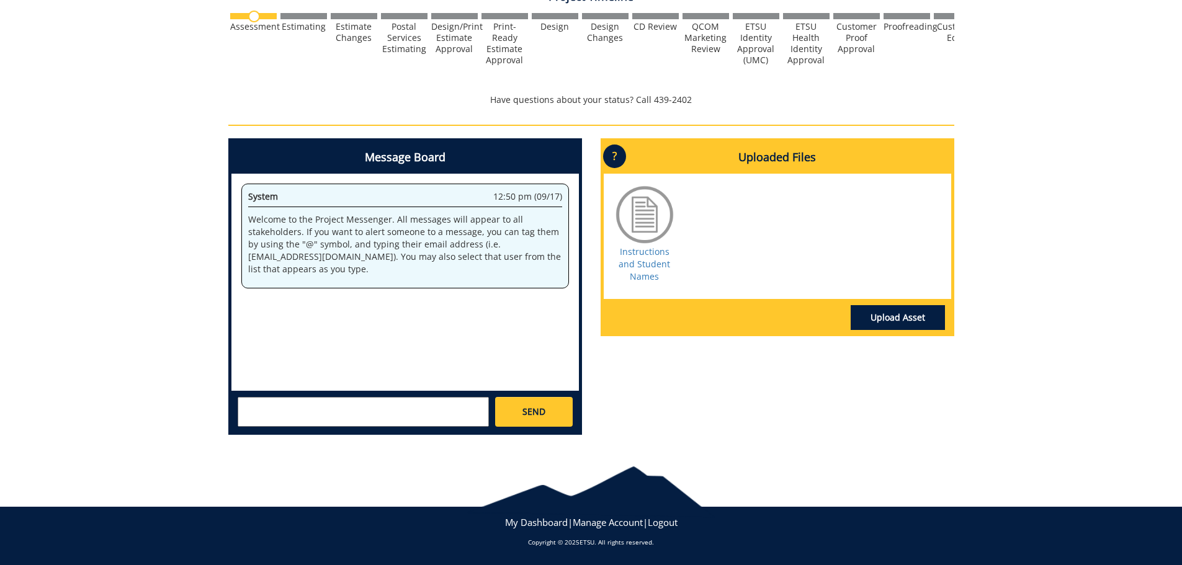
click at [369, 410] on textarea at bounding box center [363, 412] width 251 height 30
paste textarea "[URL][DOMAIN_NAME]"
type textarea "Link to photos: [URL][DOMAIN_NAME]"
click at [536, 421] on link "SEND" at bounding box center [533, 412] width 77 height 30
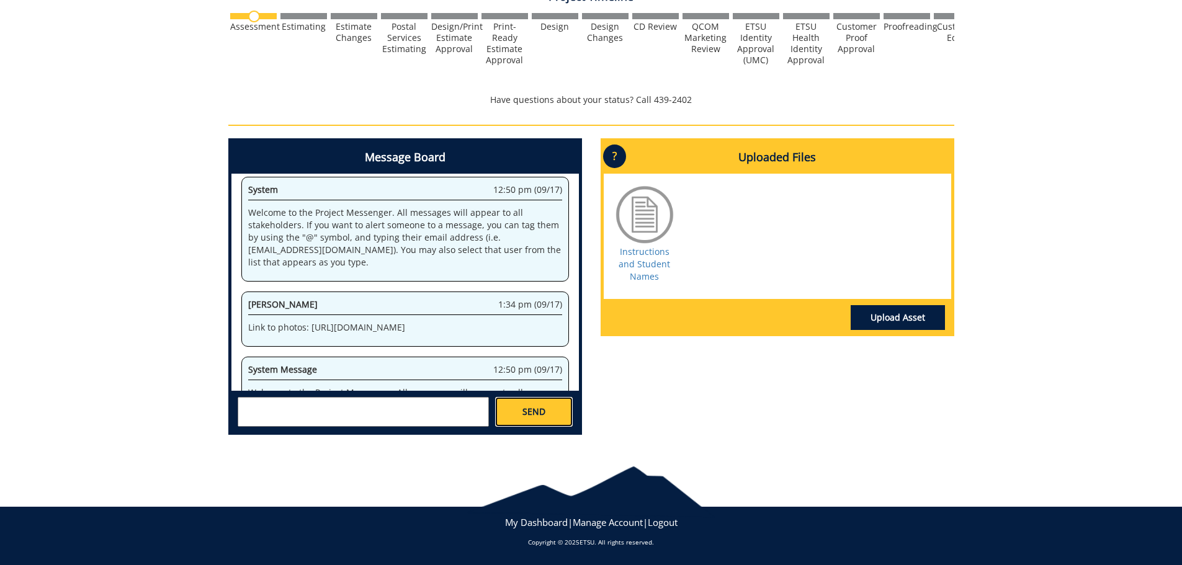
scroll to position [416, 0]
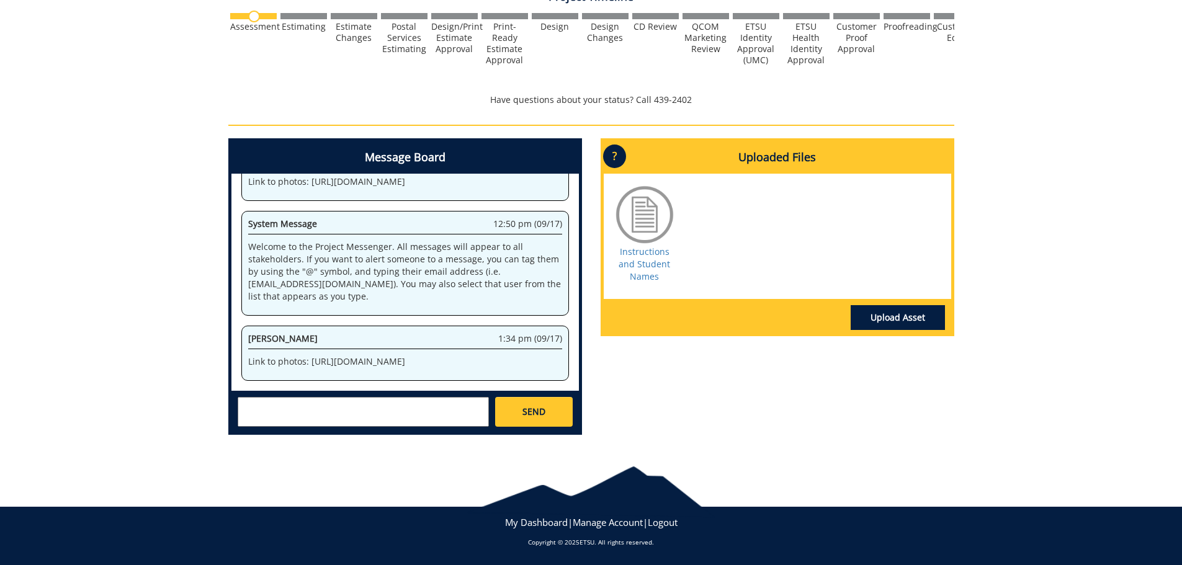
click at [445, 414] on textarea at bounding box center [363, 412] width 251 height 30
paste textarea "[URL][DOMAIN_NAME]"
type textarea "Link to Photo release forms: [URL][DOMAIN_NAME]"
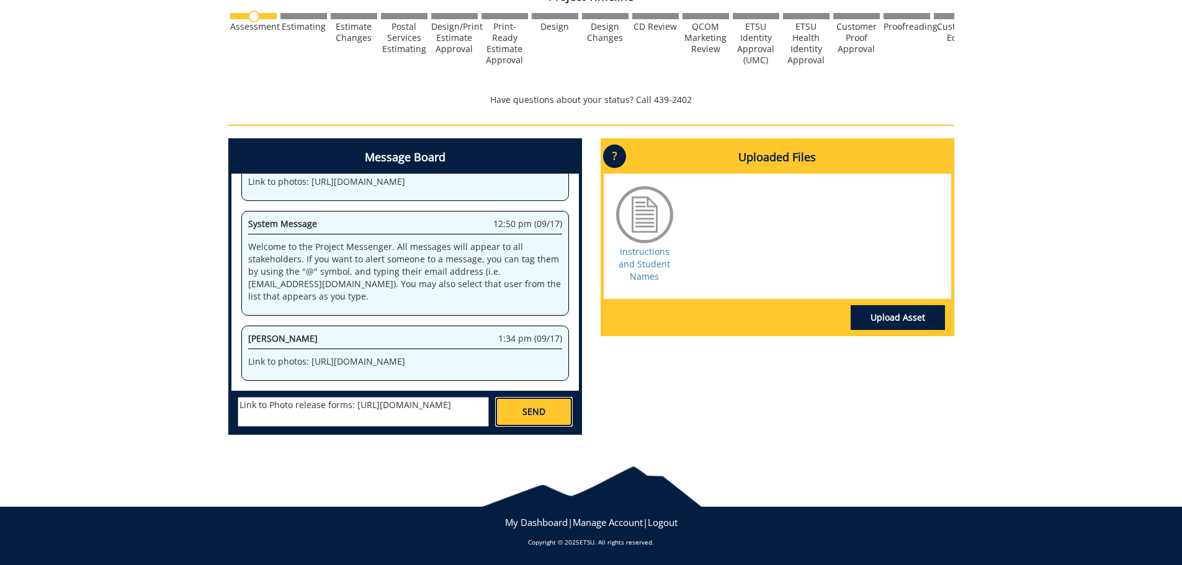
click at [539, 413] on span "SEND" at bounding box center [534, 412] width 23 height 12
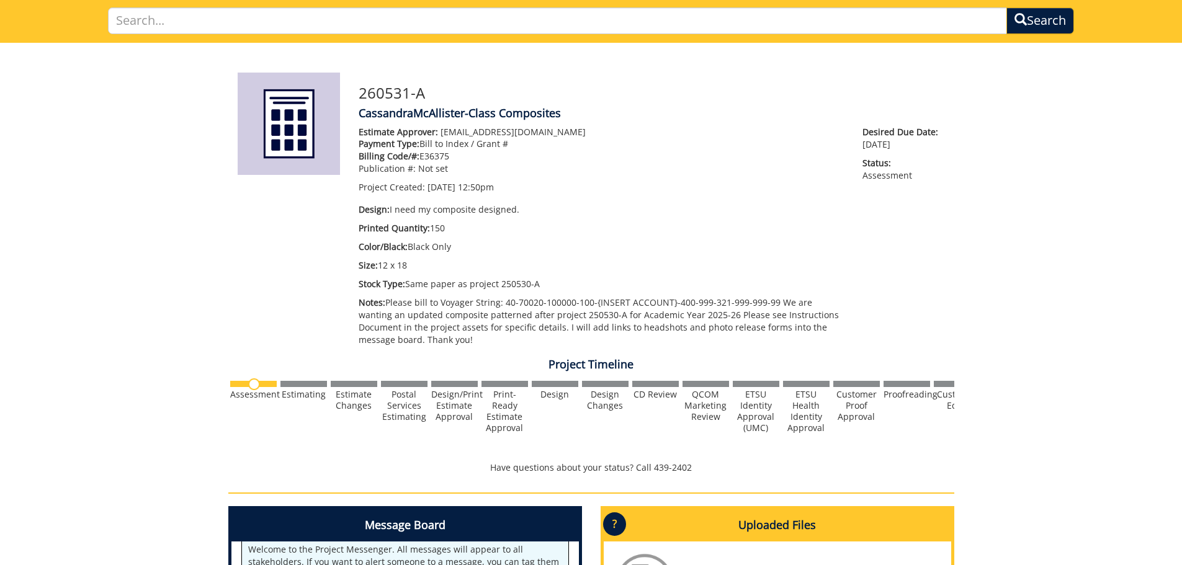
scroll to position [0, 0]
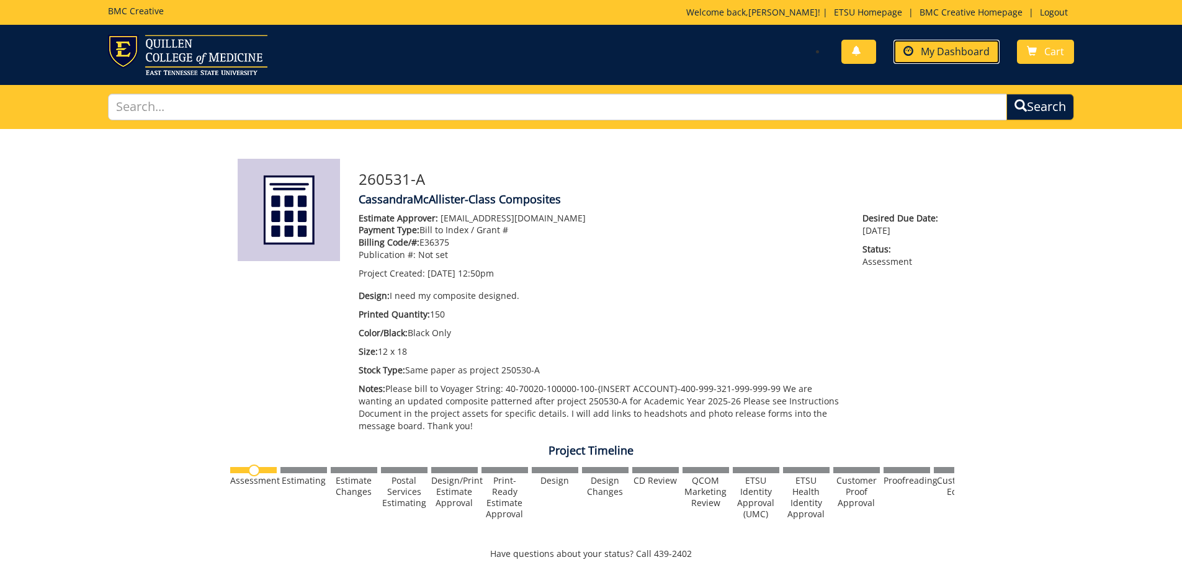
click at [942, 56] on span "My Dashboard" at bounding box center [955, 52] width 69 height 14
